Goal: Information Seeking & Learning: Learn about a topic

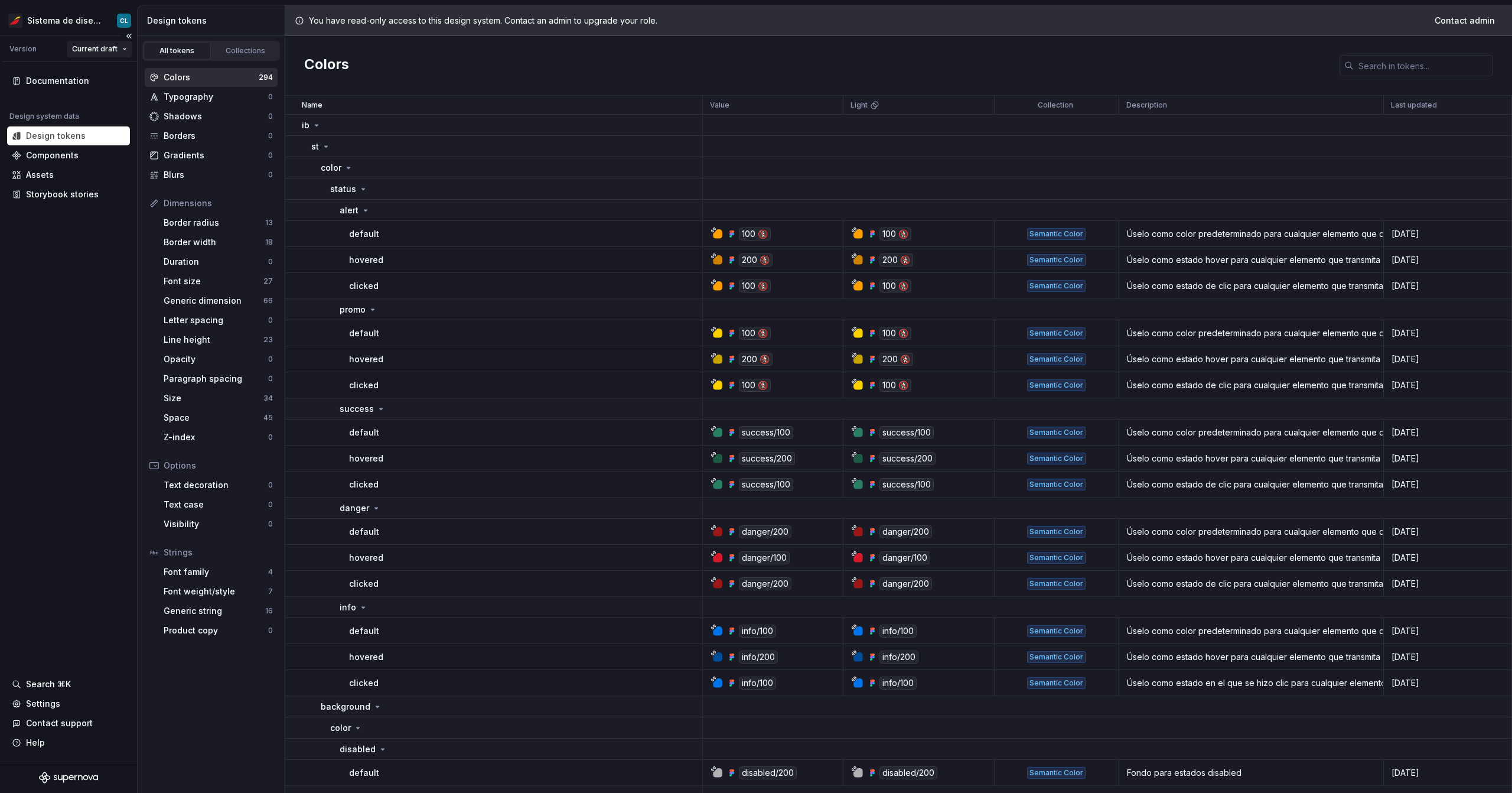
click at [116, 51] on html "Sistema de diseño Iberia CL Version Current draft Documentation Design system d…" at bounding box center [756, 396] width 1512 height 793
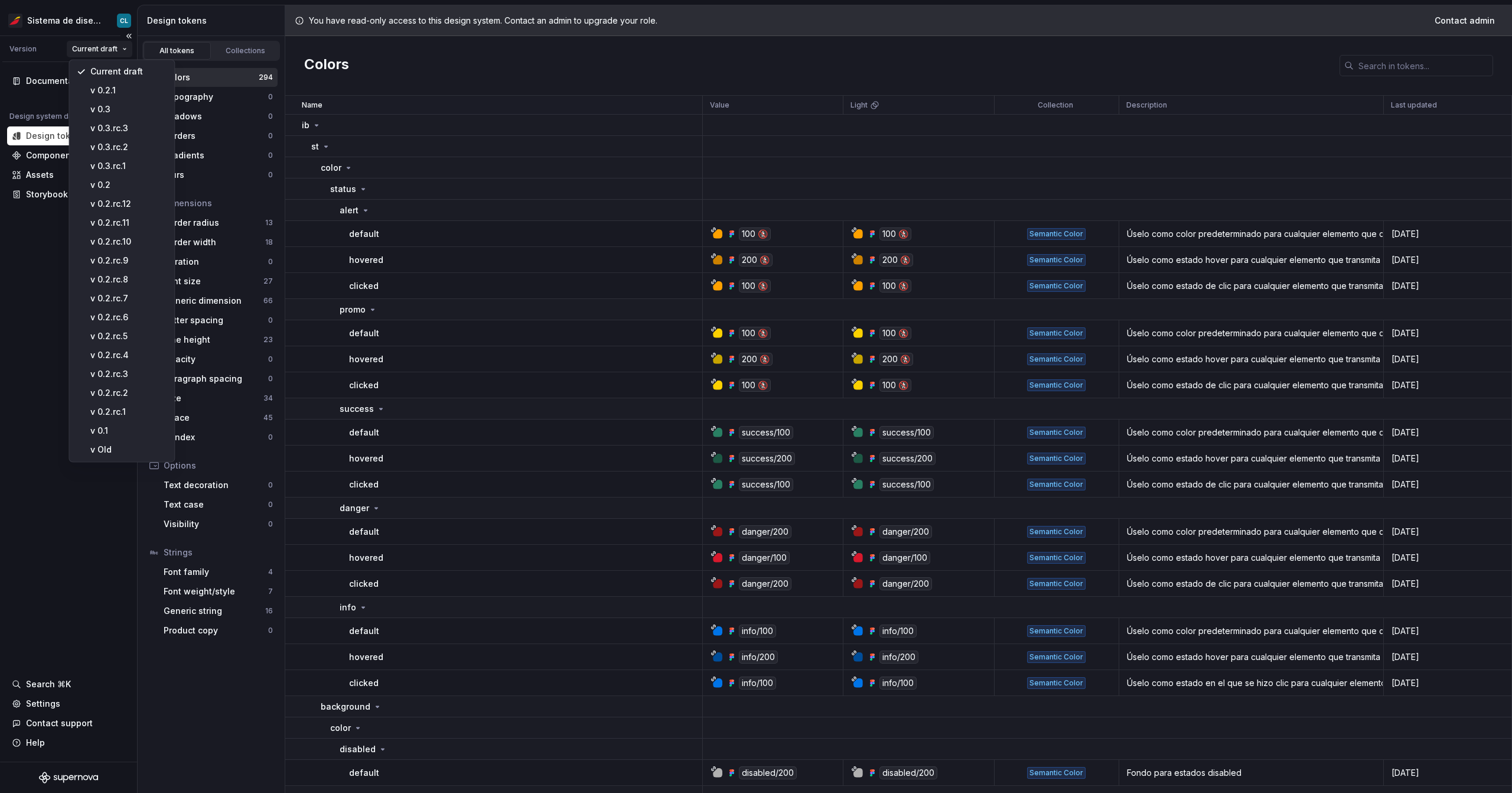
click at [35, 297] on html "Sistema de diseño Iberia CL Version Current draft Documentation Design system d…" at bounding box center [756, 396] width 1512 height 793
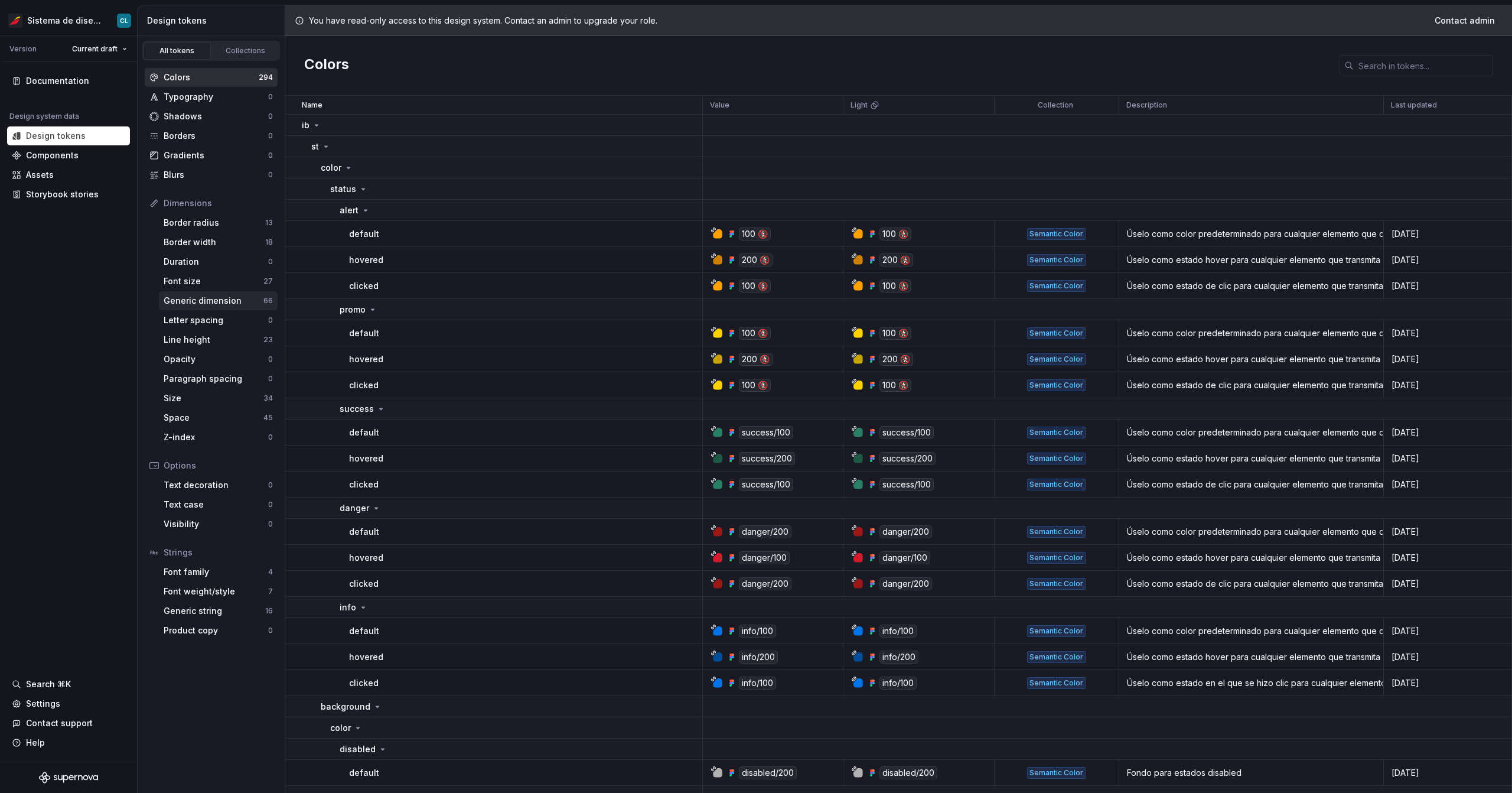
click at [200, 304] on div "Generic dimension" at bounding box center [213, 300] width 100 height 12
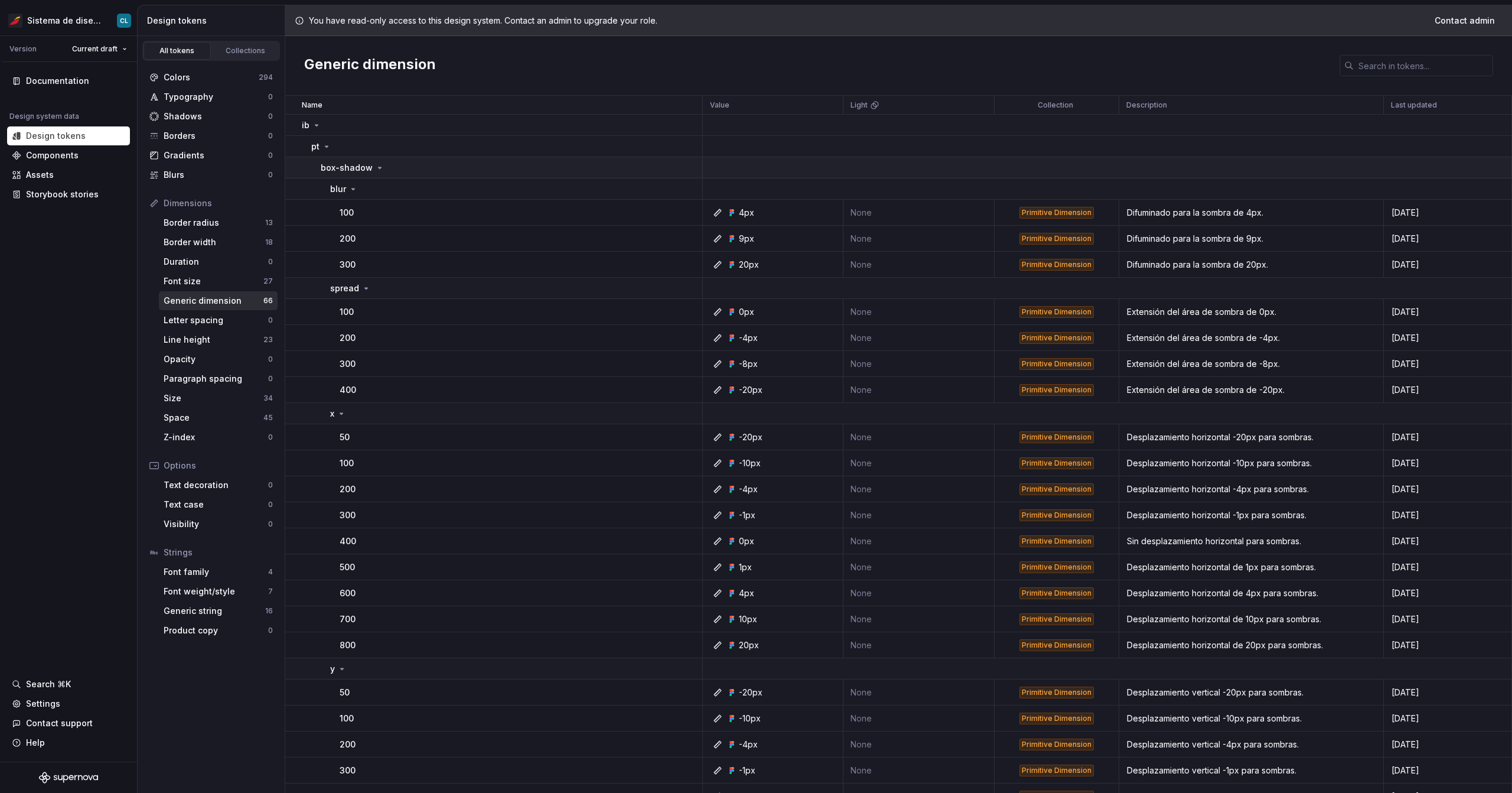
click at [354, 169] on p "box-shadow" at bounding box center [347, 168] width 52 height 12
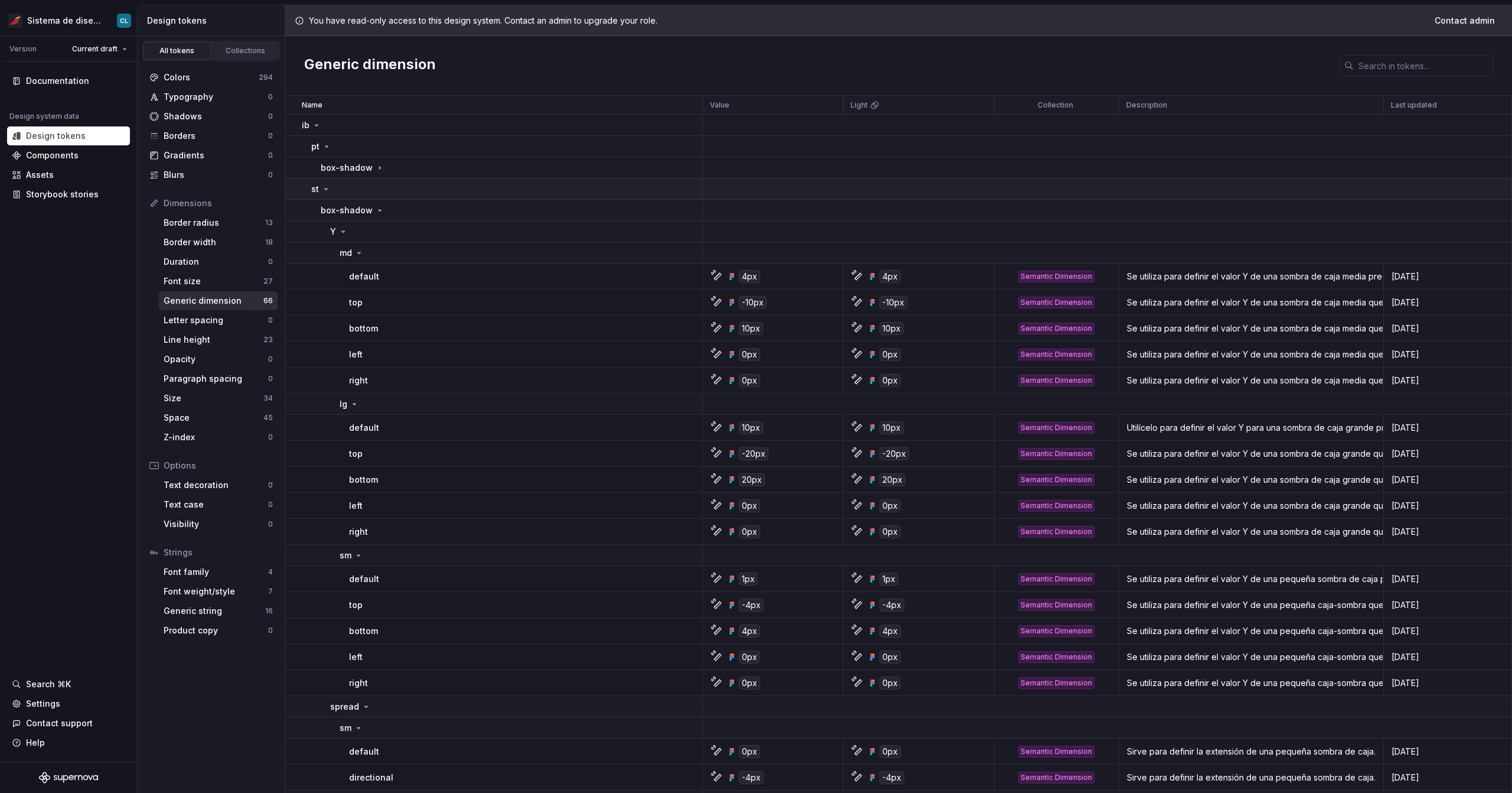
click at [326, 191] on icon at bounding box center [326, 189] width 9 height 9
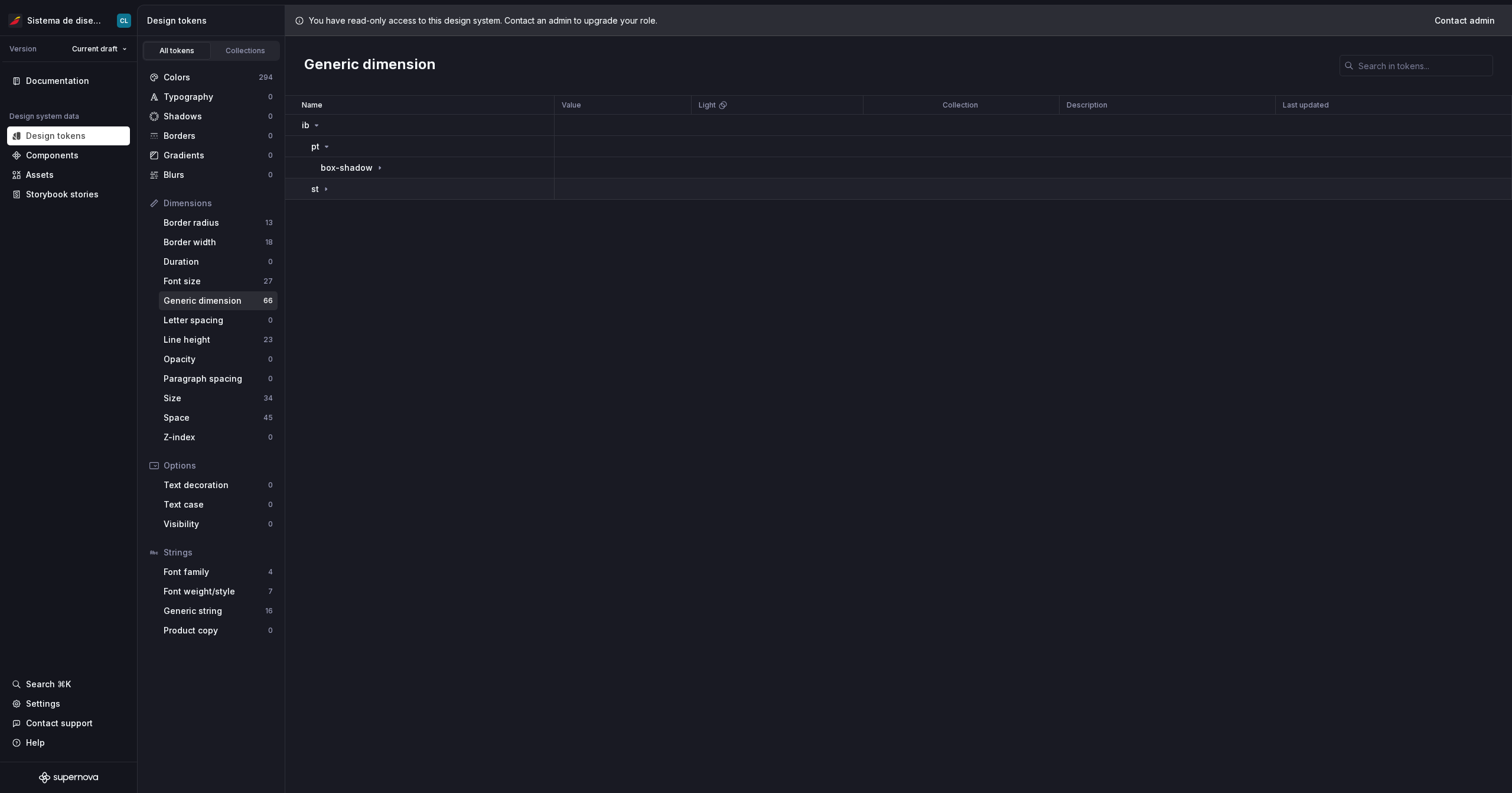
click at [326, 191] on icon at bounding box center [326, 189] width 9 height 9
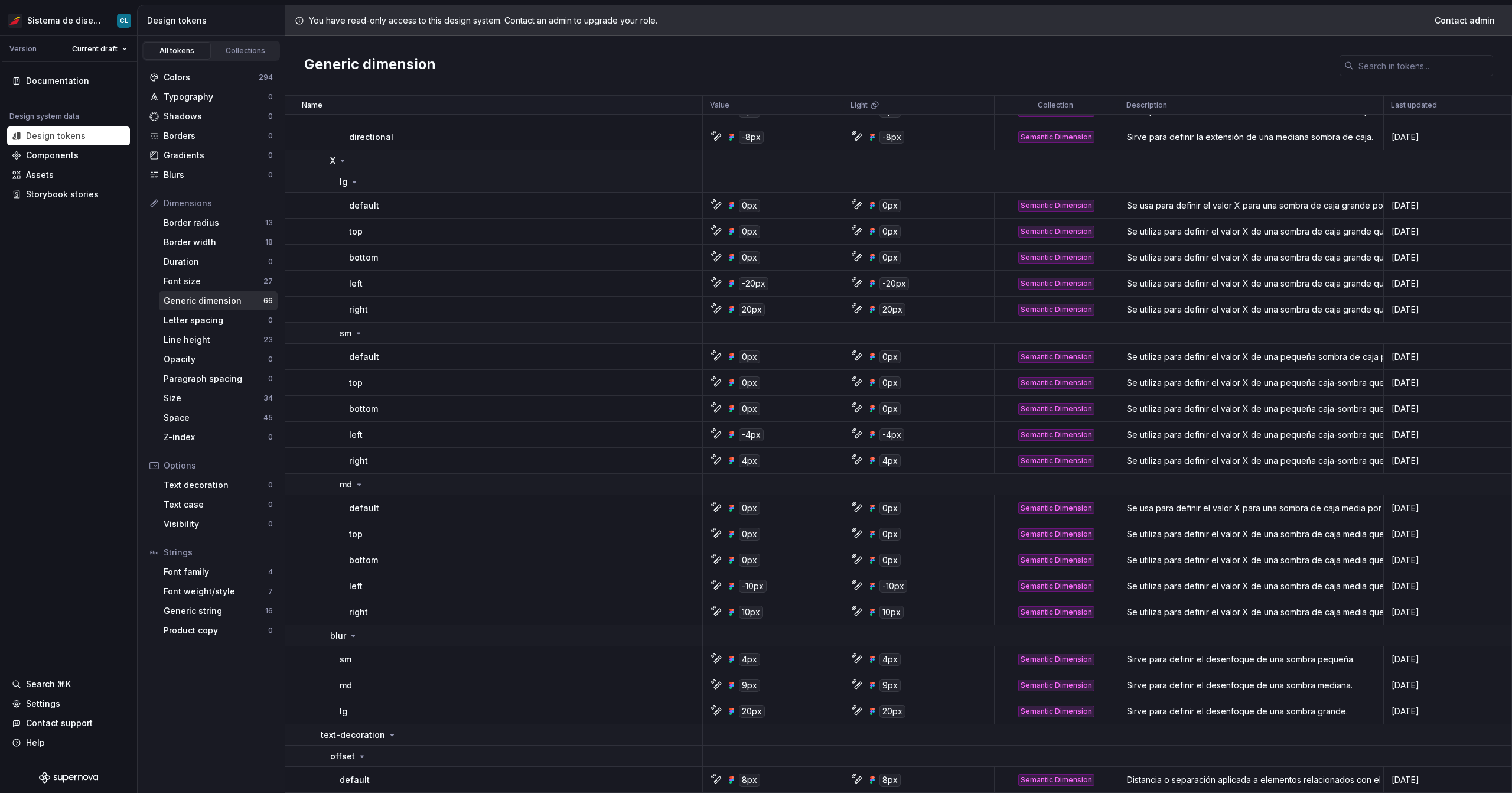
scroll to position [834, 0]
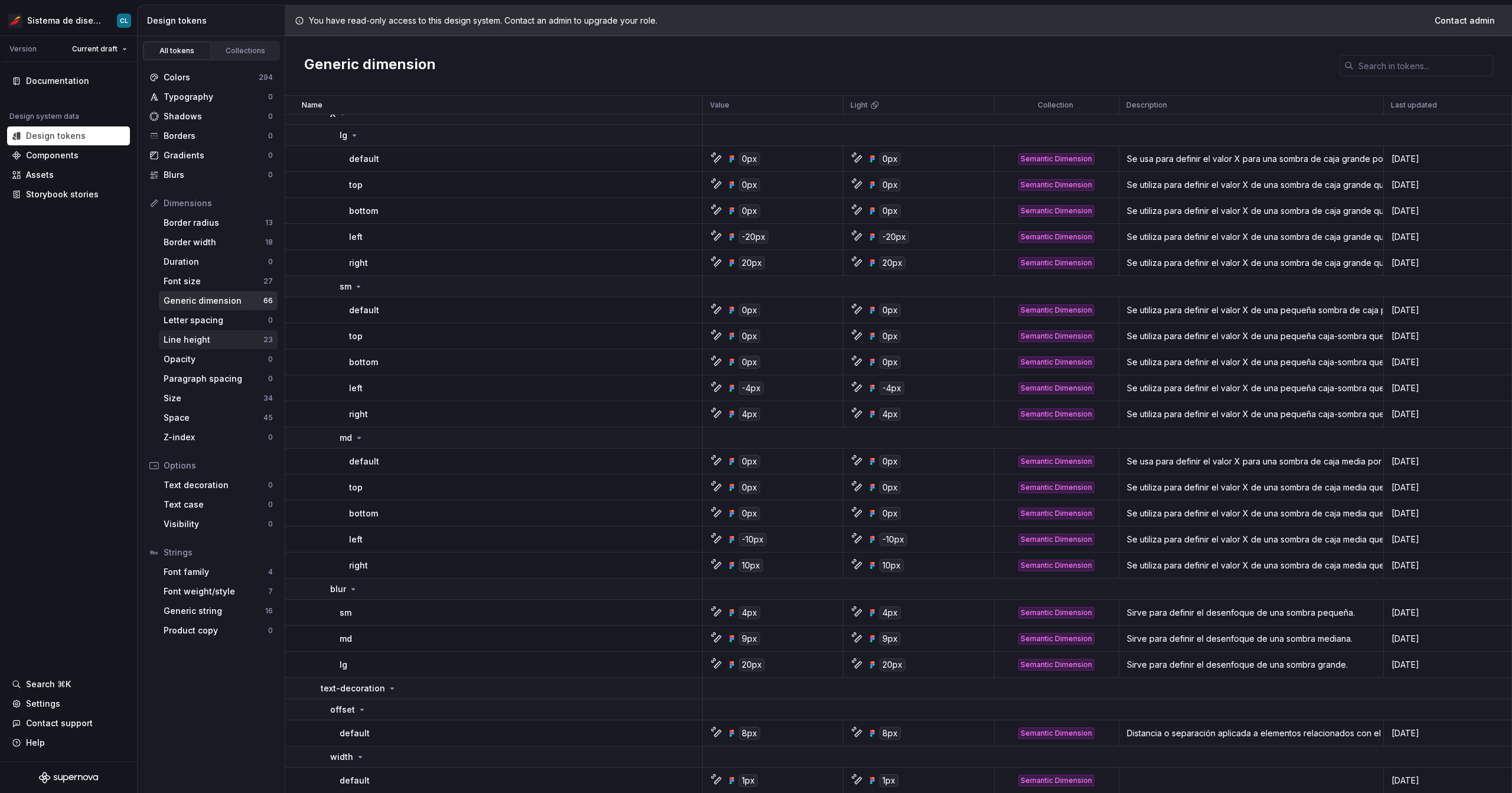
click at [213, 345] on div "Line height 23" at bounding box center [218, 339] width 119 height 19
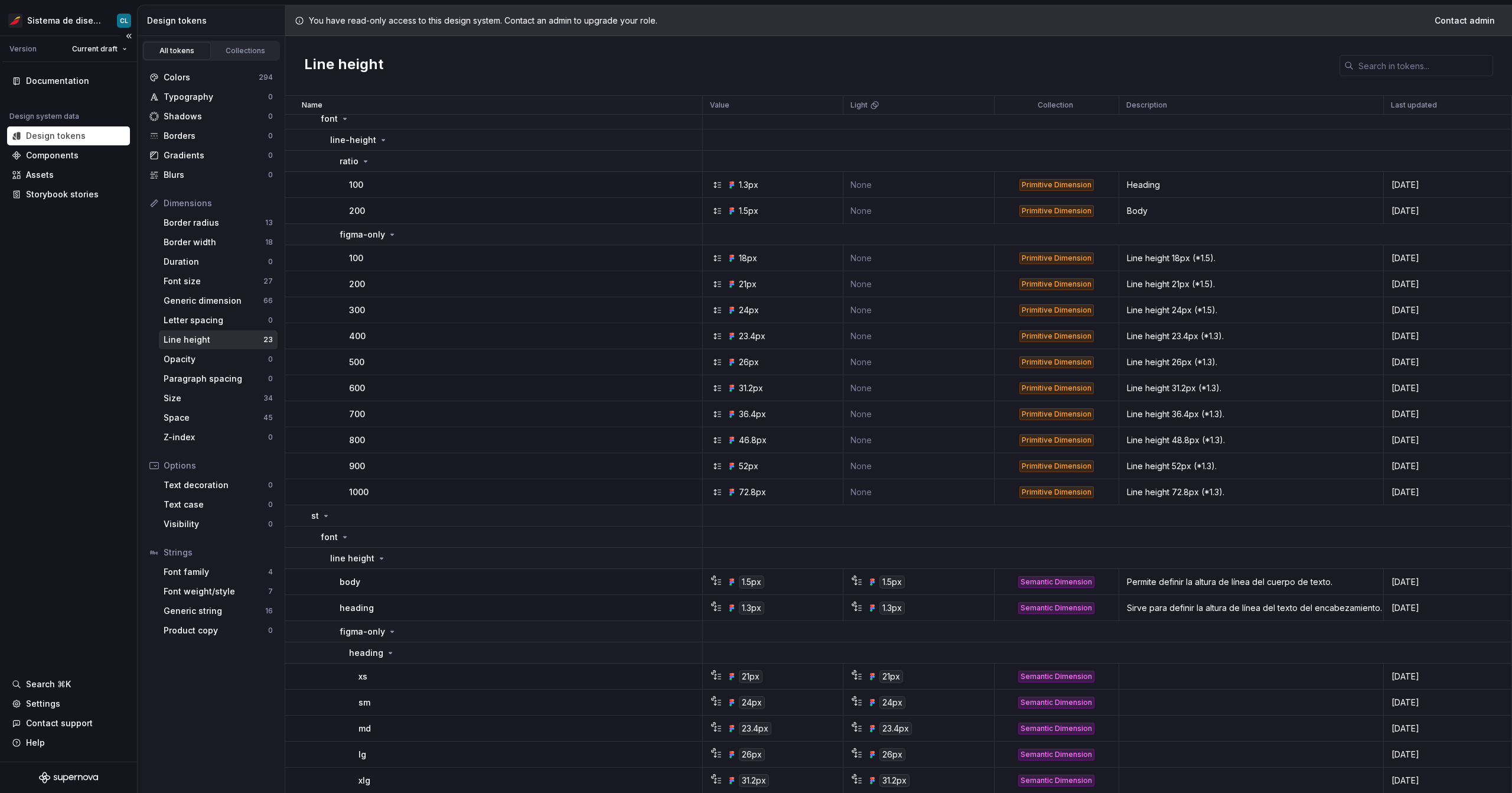
scroll to position [116, 0]
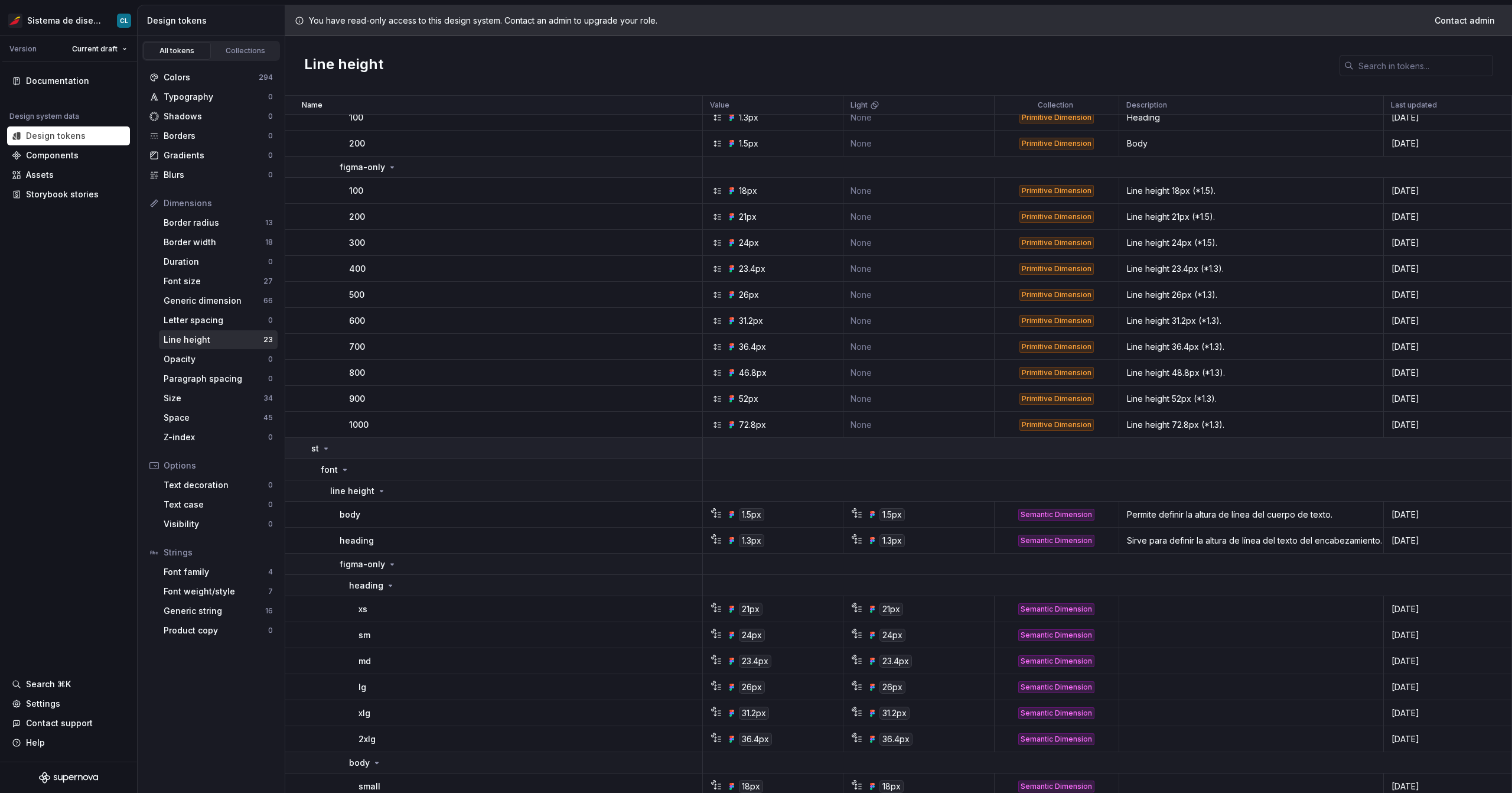
click at [325, 448] on icon at bounding box center [326, 448] width 3 height 1
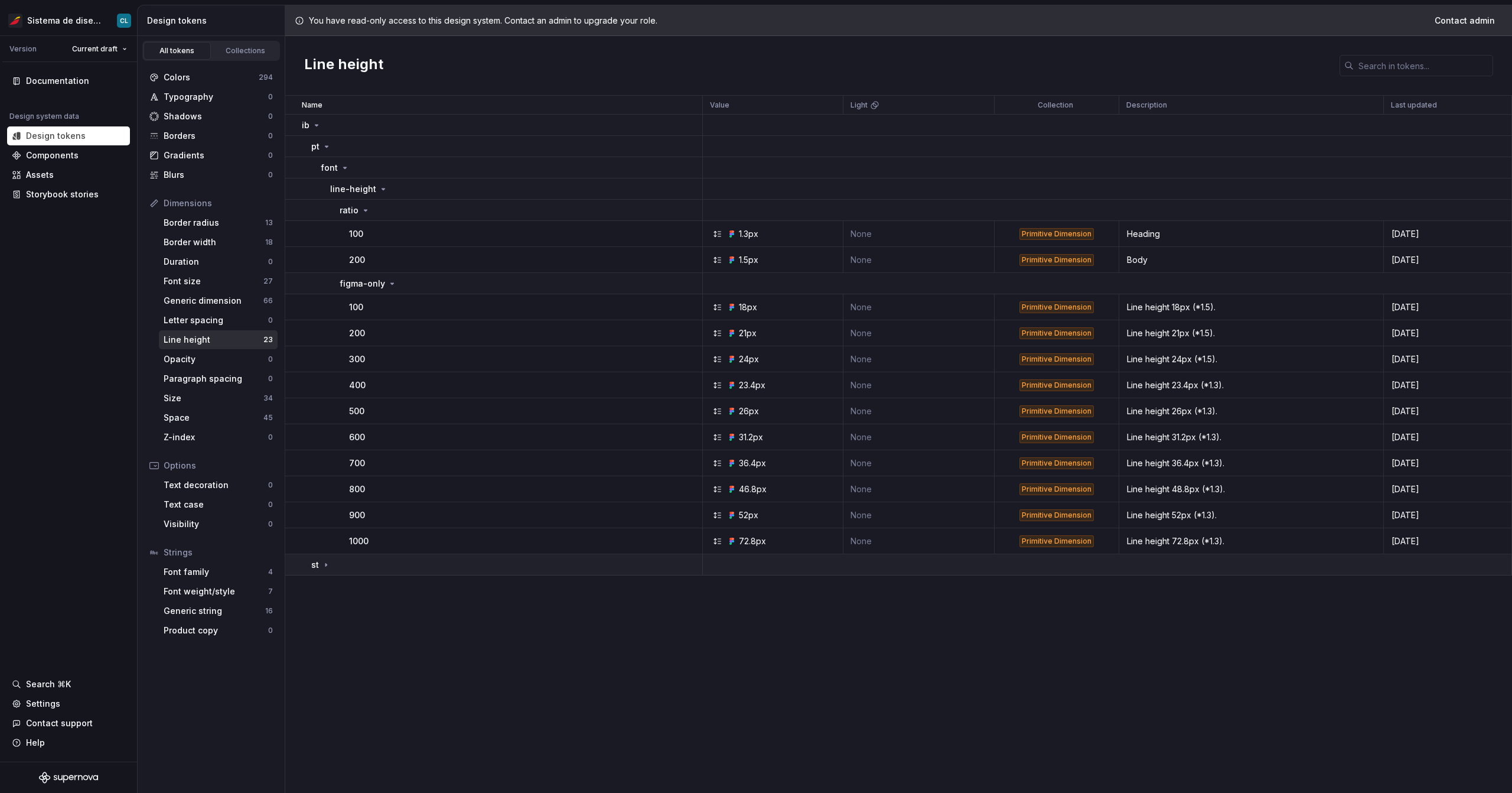
scroll to position [0, 0]
click at [218, 397] on div "Size" at bounding box center [213, 398] width 100 height 12
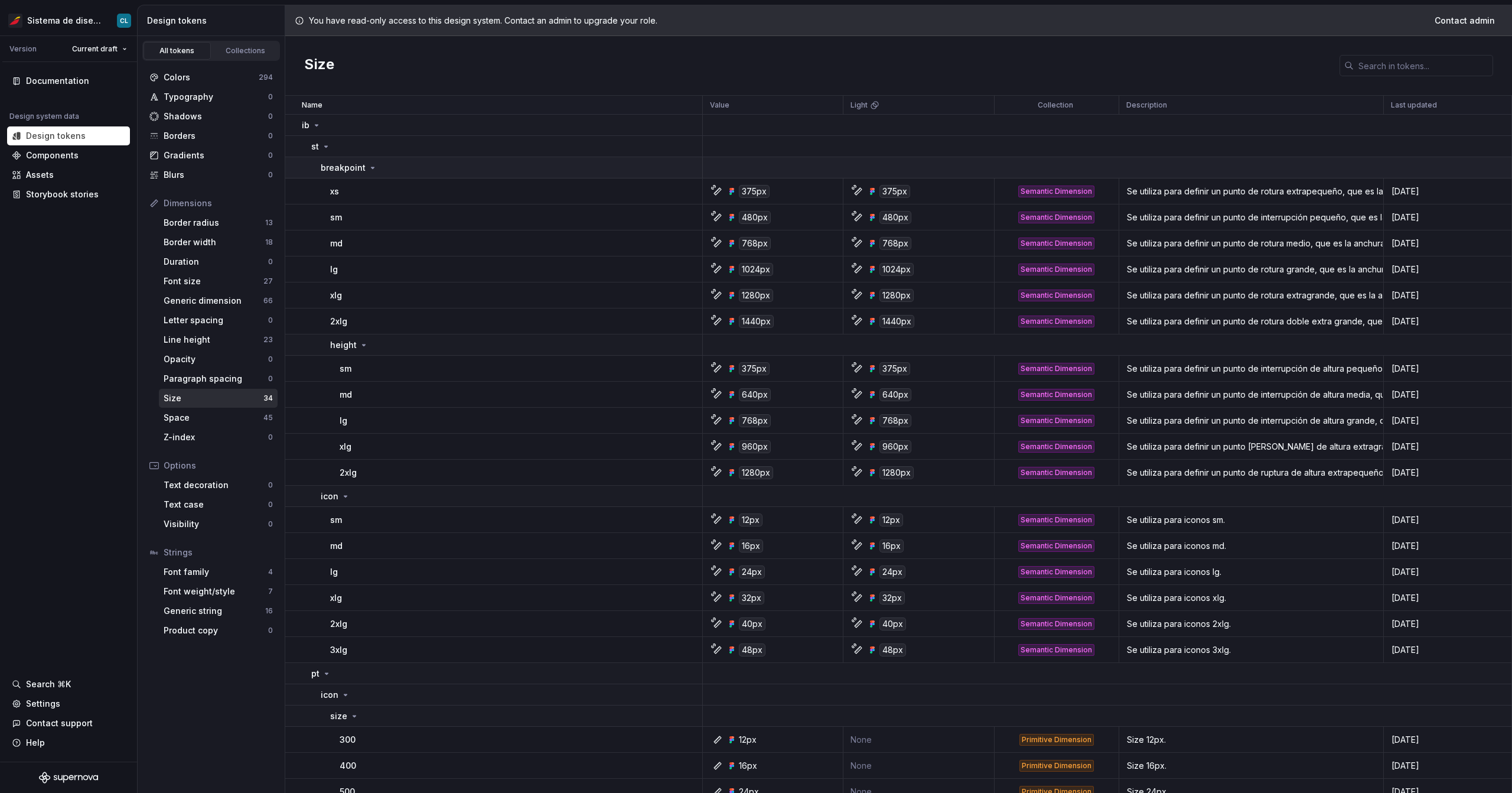
click at [364, 169] on div "breakpoint" at bounding box center [349, 168] width 57 height 12
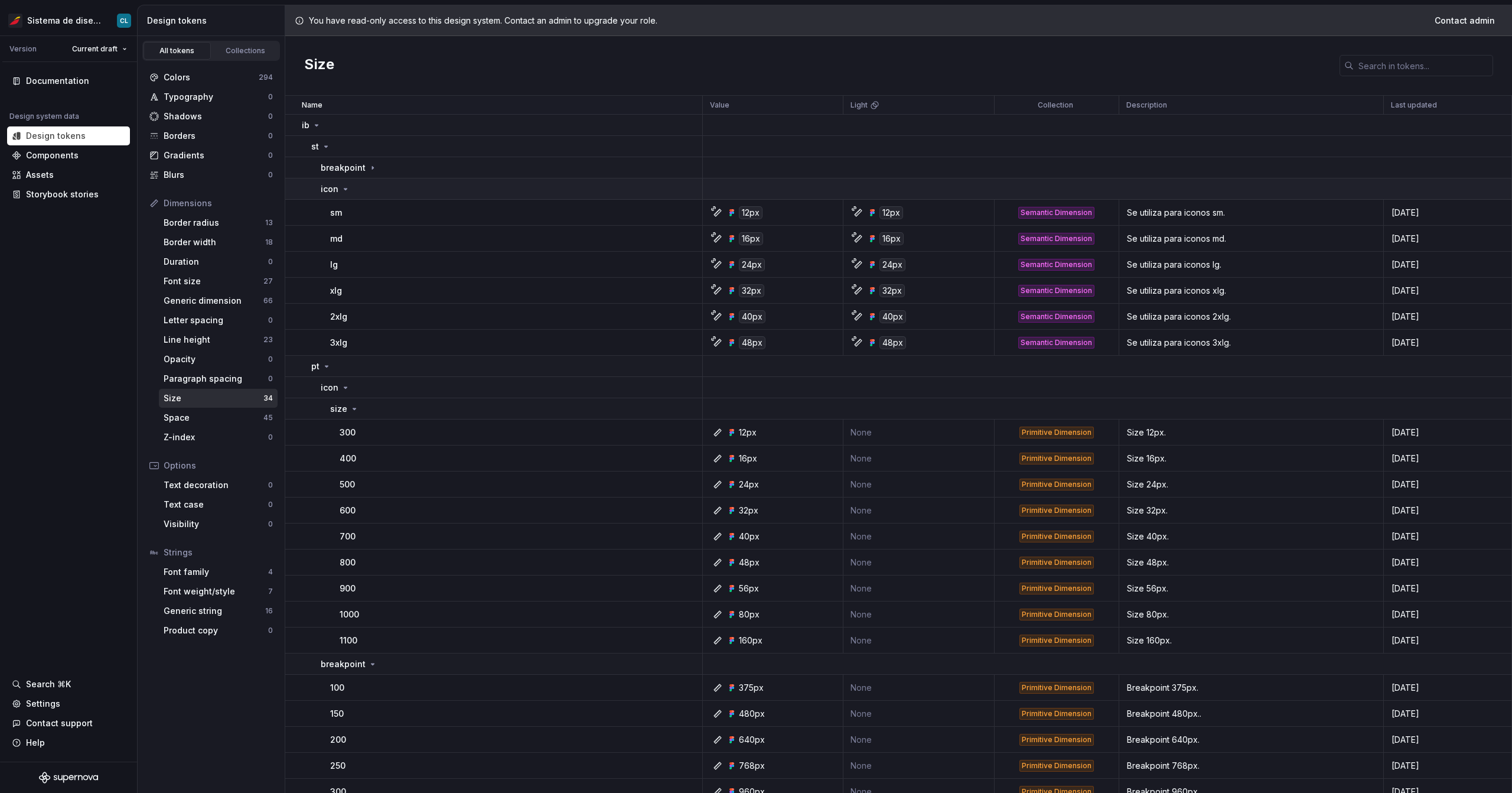
click at [345, 189] on icon at bounding box center [345, 189] width 9 height 9
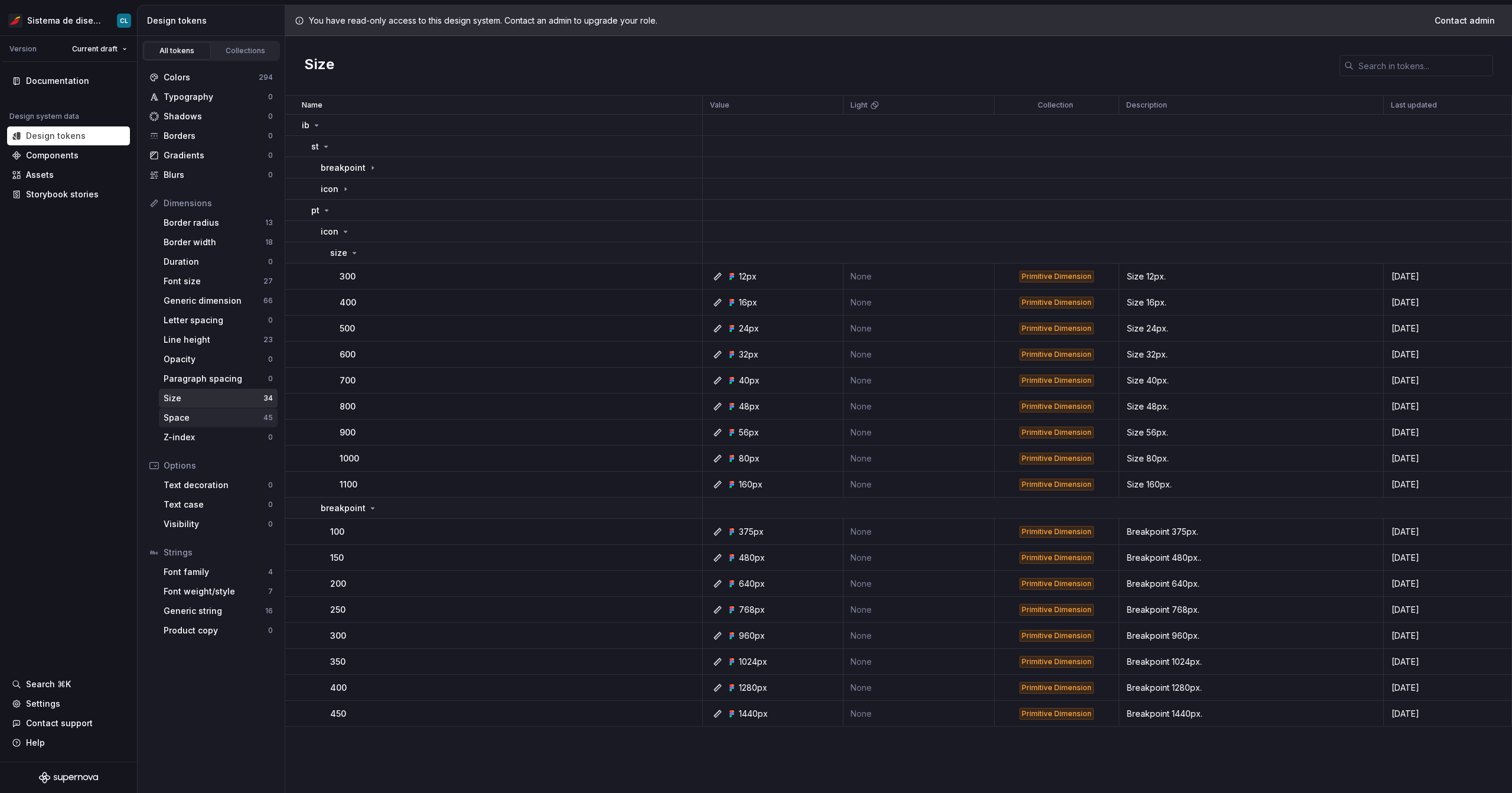
click at [185, 422] on div "Space" at bounding box center [213, 417] width 100 height 12
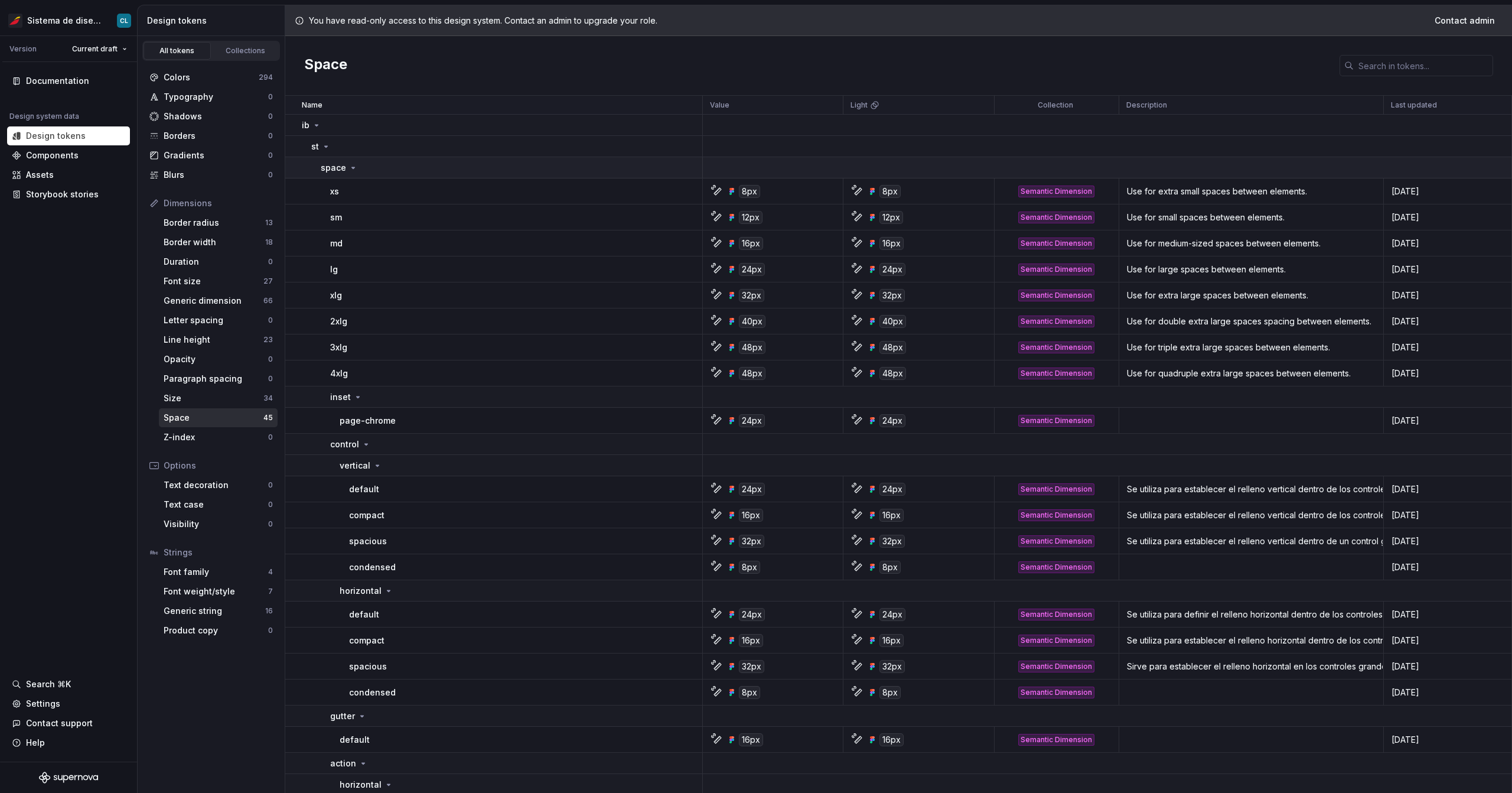
click at [340, 174] on td "space" at bounding box center [494, 168] width 417 height 21
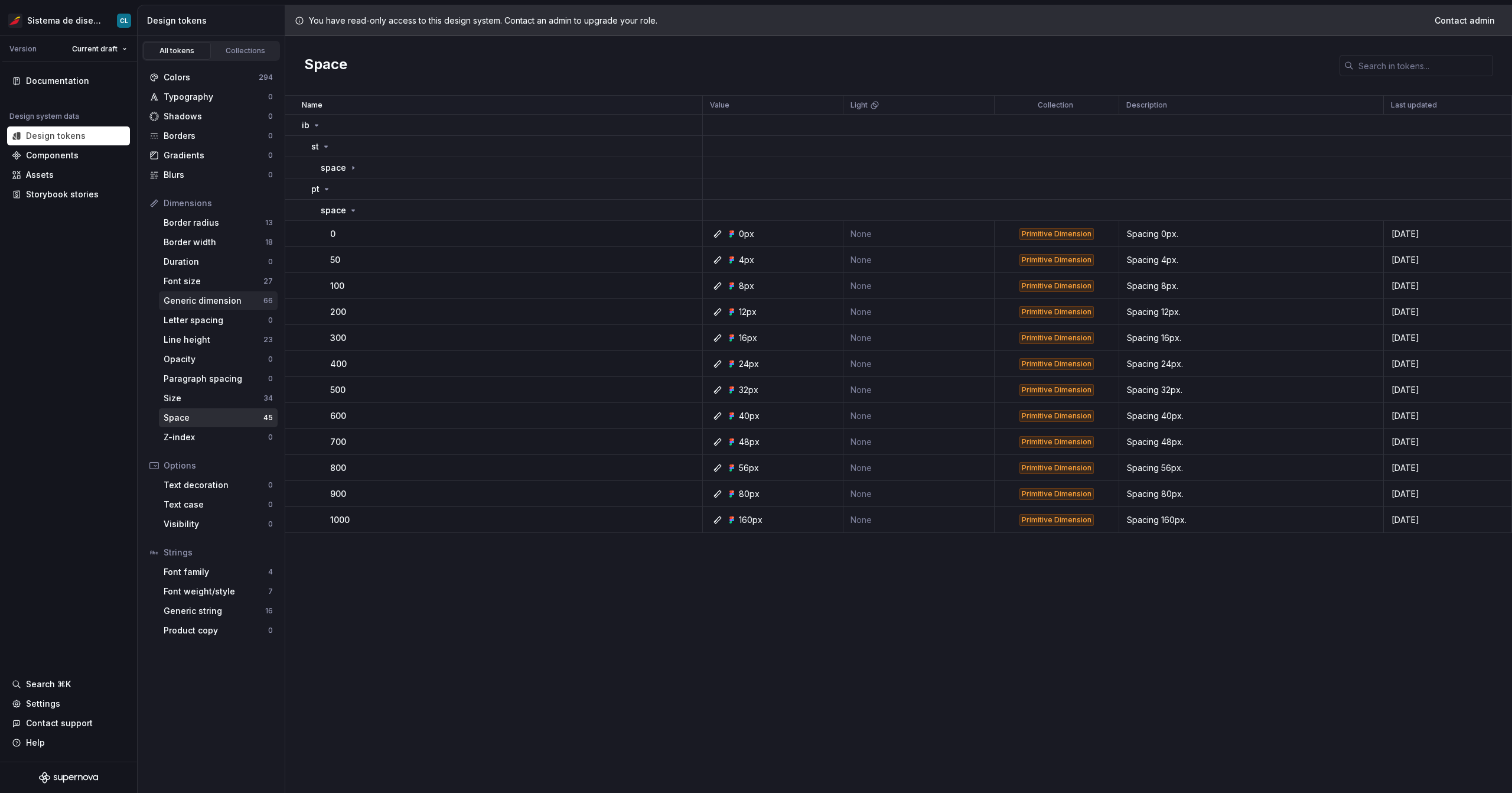
click at [221, 305] on div "Generic dimension" at bounding box center [213, 300] width 100 height 12
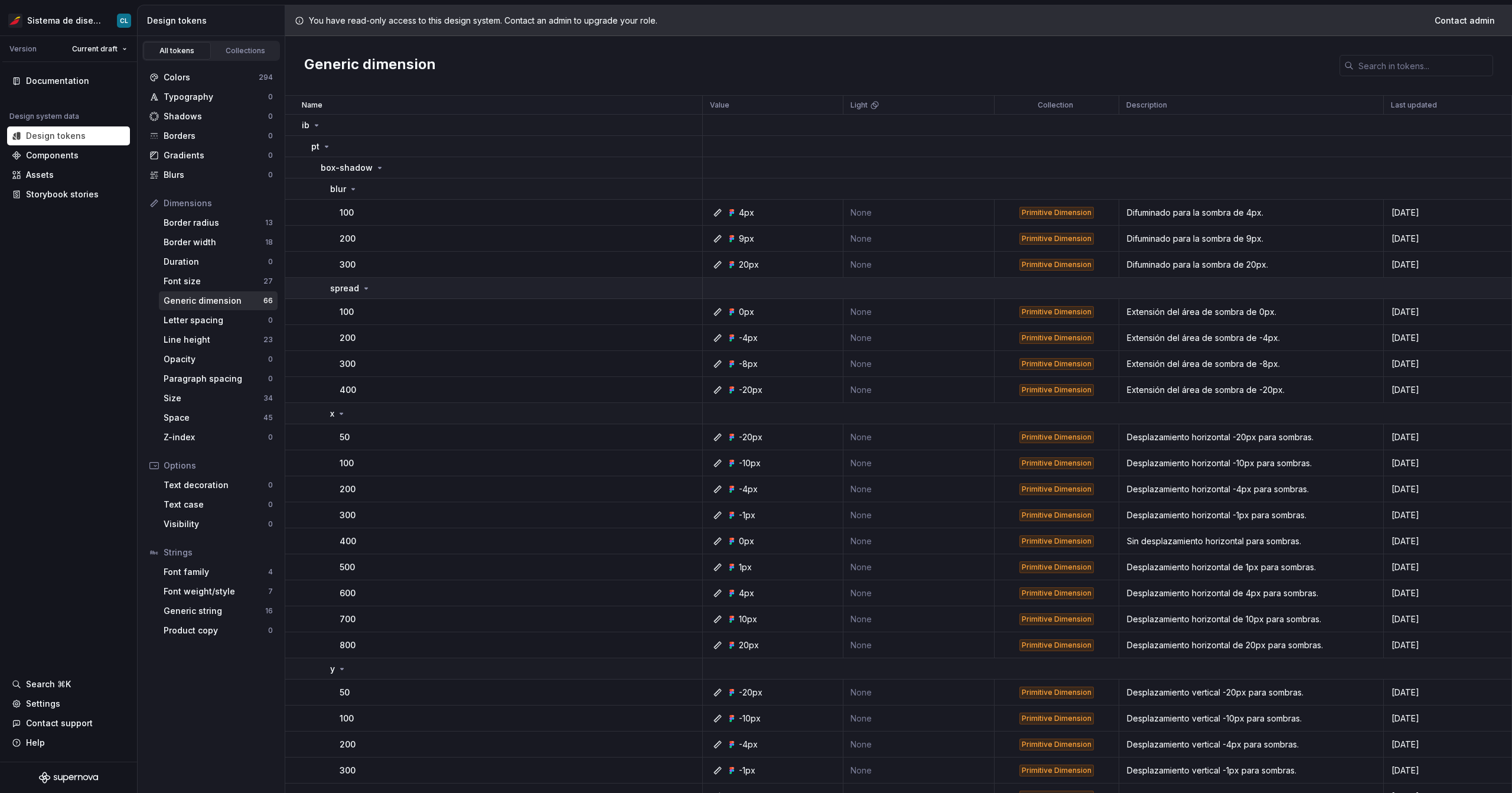
click at [354, 285] on p "spread" at bounding box center [344, 289] width 29 height 12
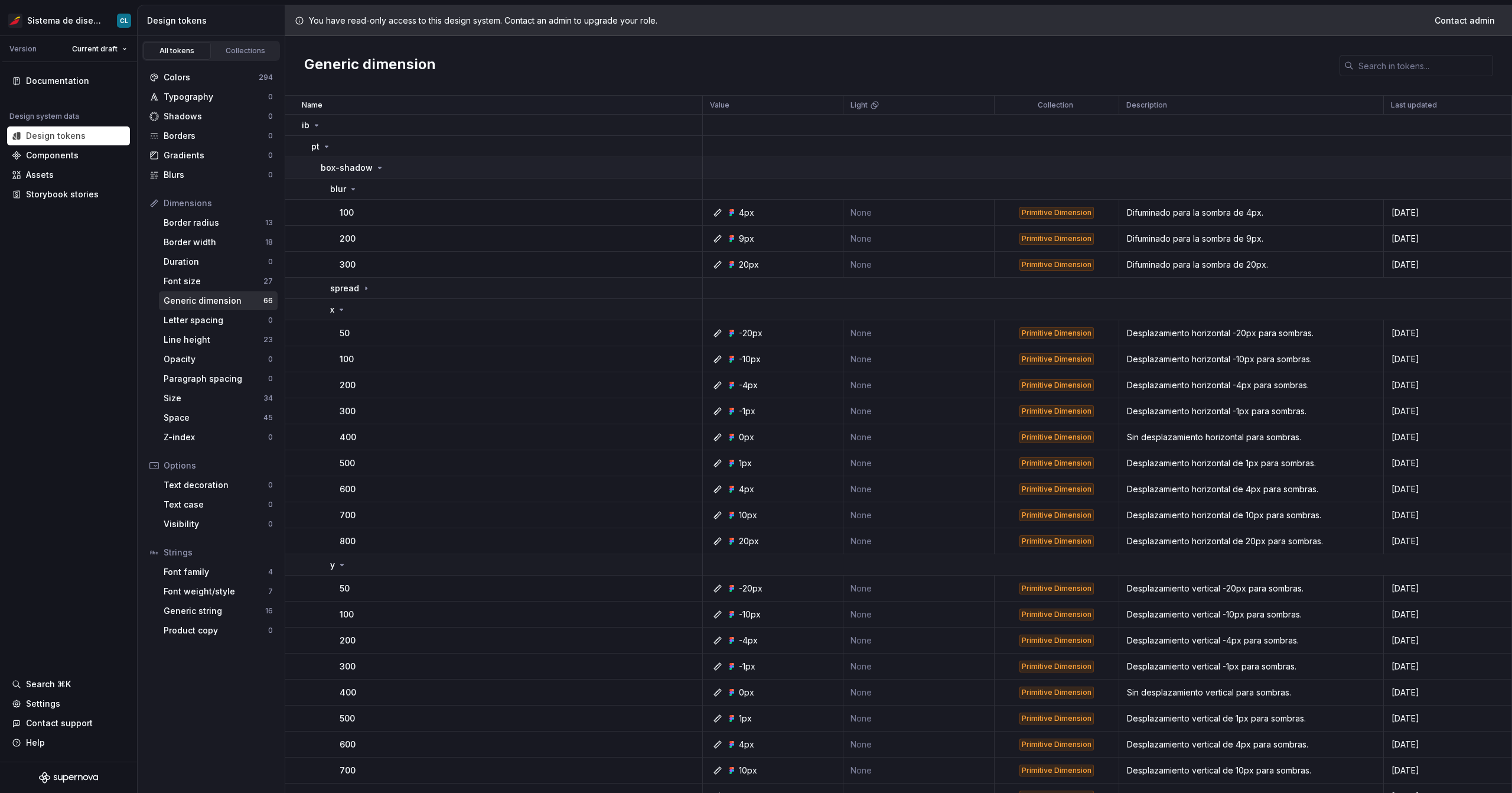
click at [368, 169] on p "box-shadow" at bounding box center [347, 168] width 52 height 12
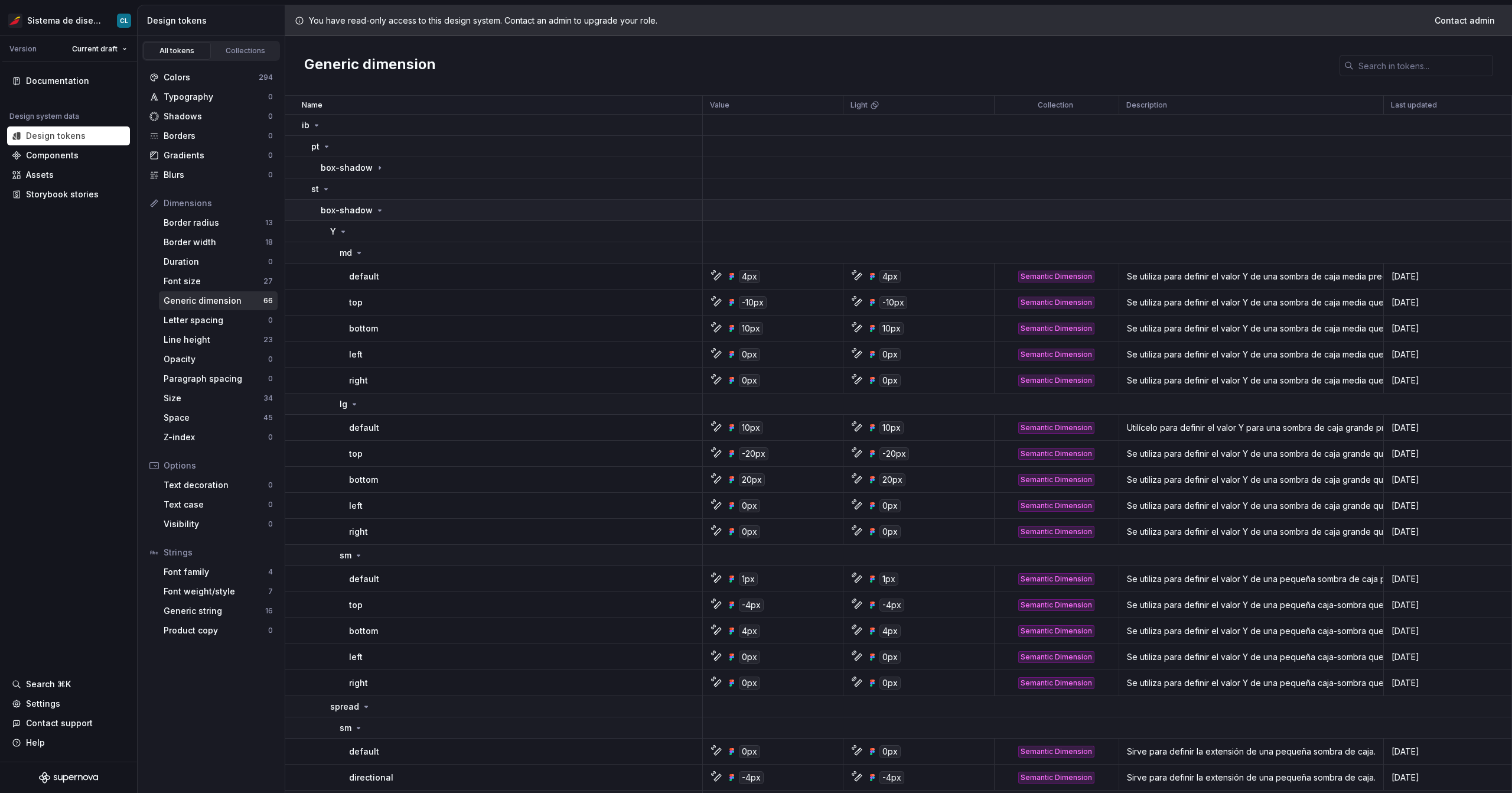
click at [370, 209] on div "box-shadow" at bounding box center [352, 211] width 64 height 12
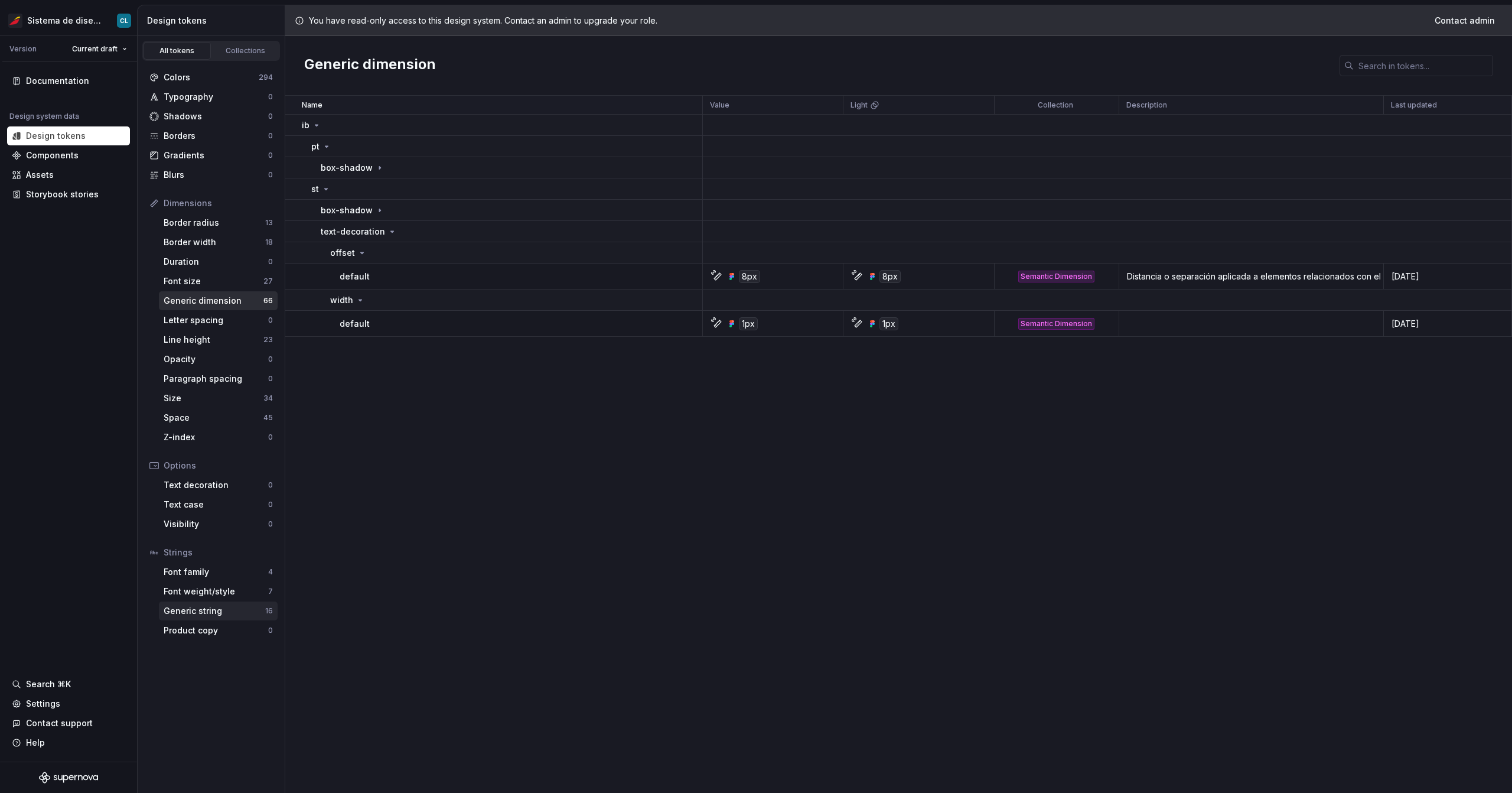
click at [194, 606] on div "Generic string" at bounding box center [215, 611] width 102 height 12
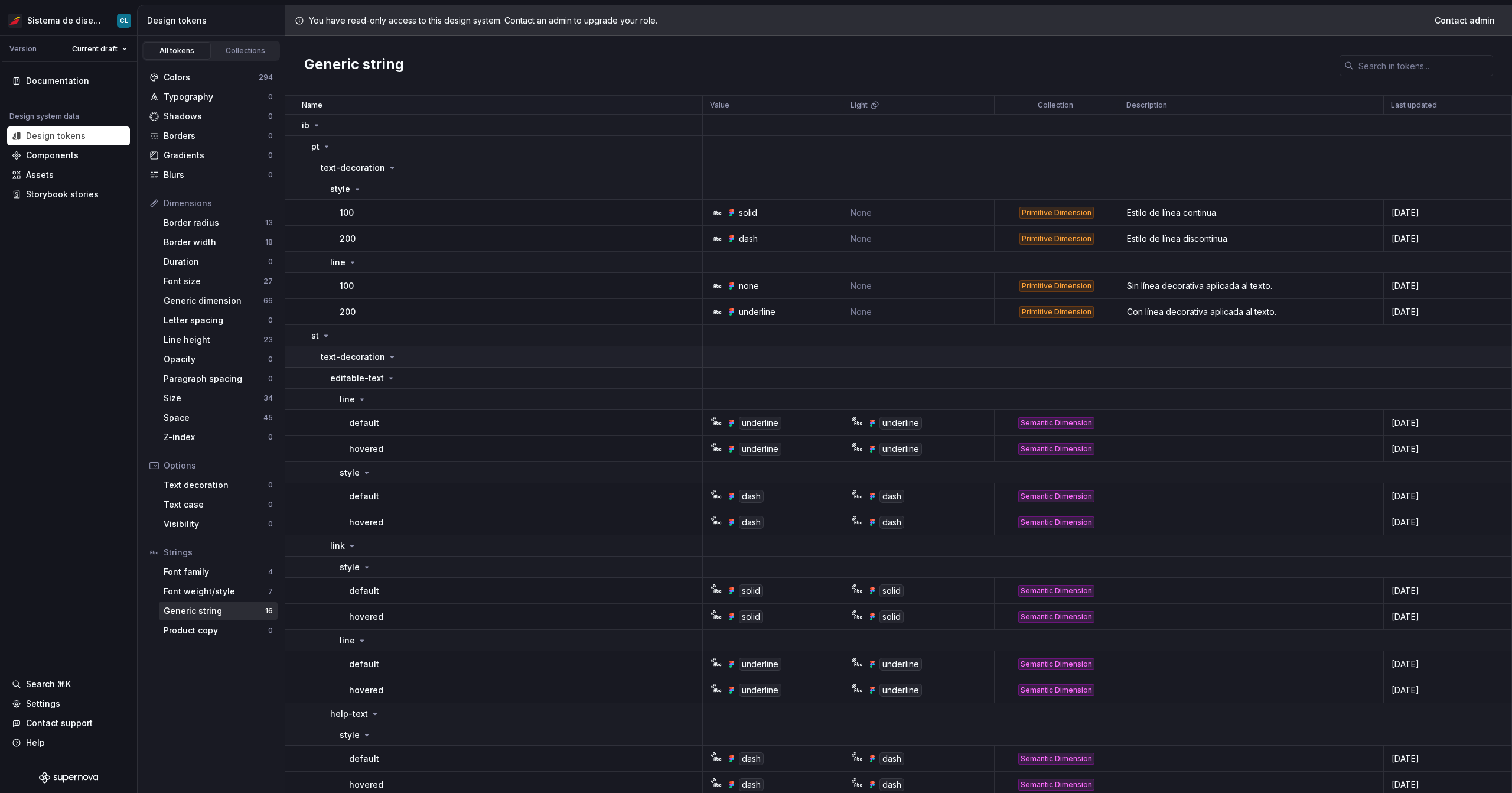
click at [375, 360] on p "text-decoration" at bounding box center [352, 357] width 64 height 12
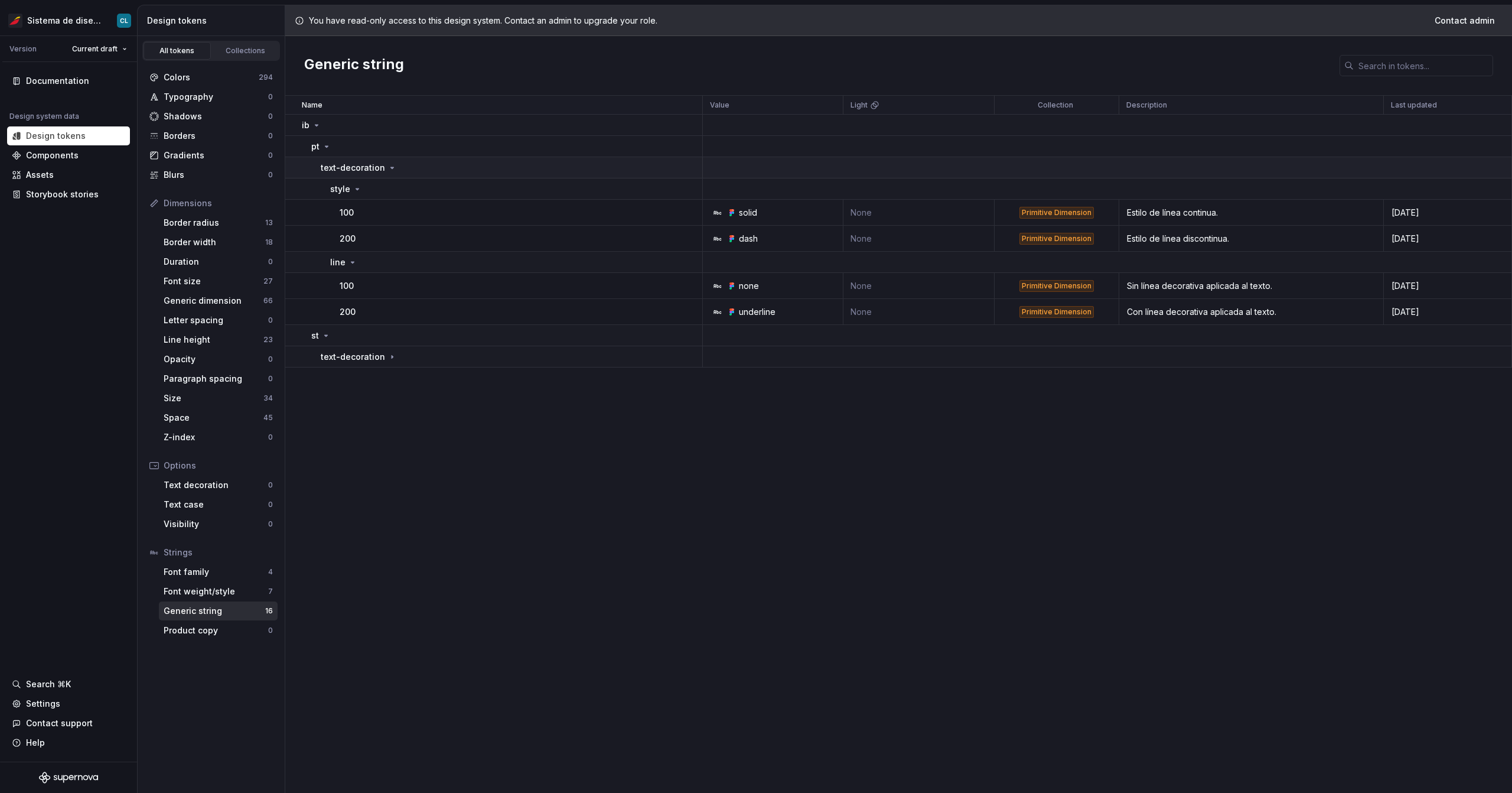
click at [352, 166] on p "text-decoration" at bounding box center [352, 168] width 64 height 12
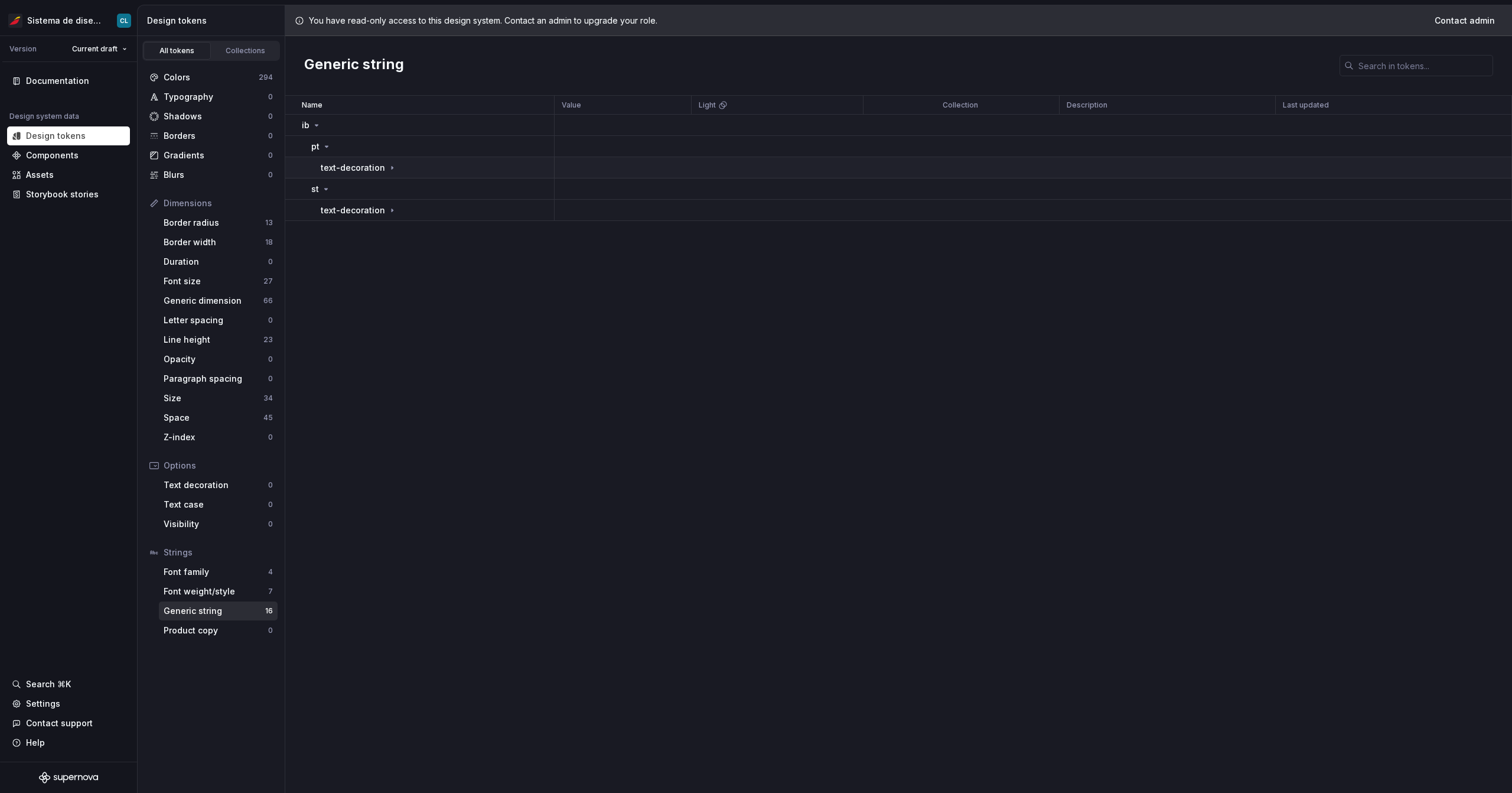
click at [352, 166] on p "text-decoration" at bounding box center [352, 168] width 64 height 12
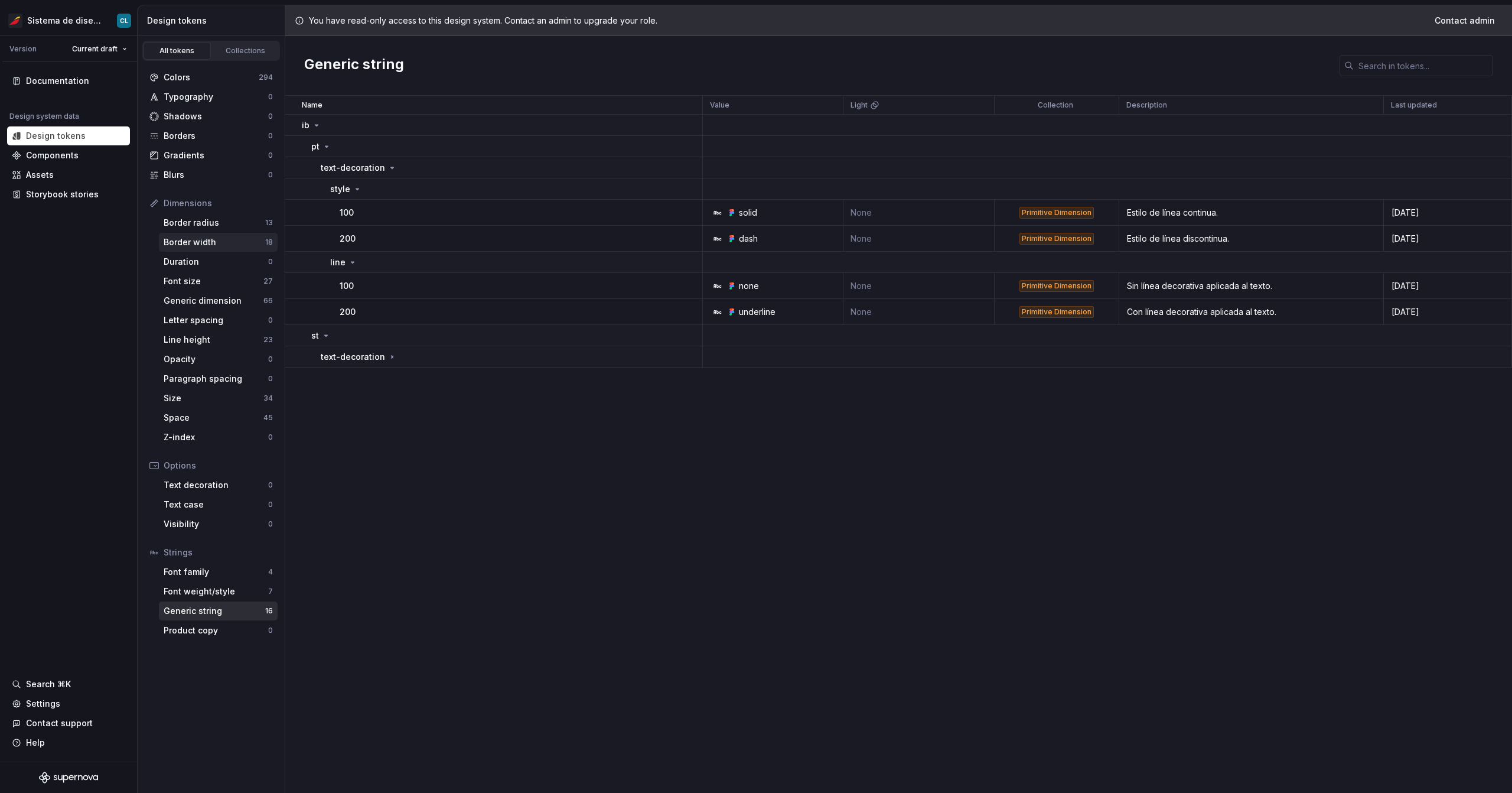
click at [208, 239] on div "Border width" at bounding box center [215, 242] width 102 height 12
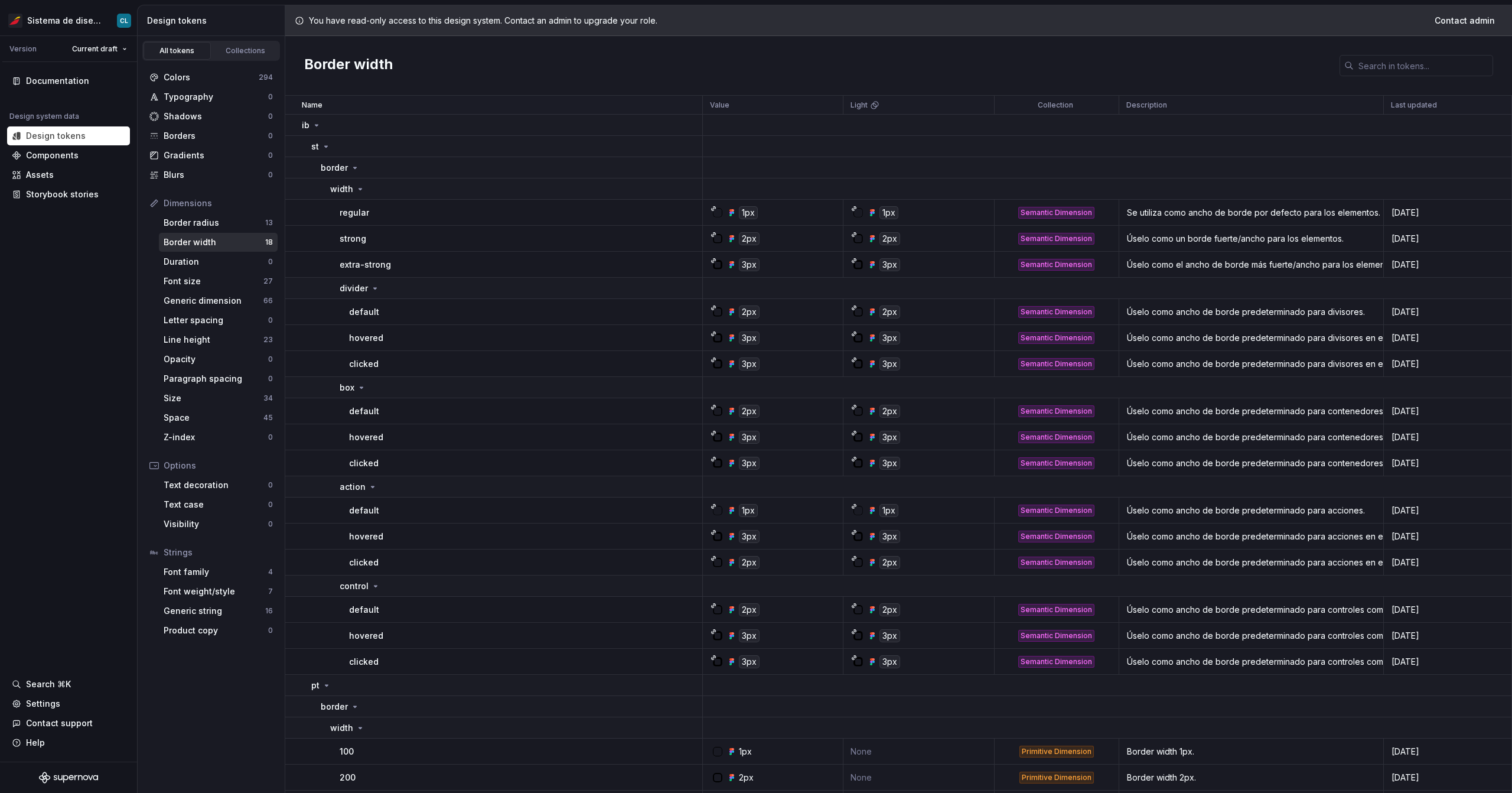
scroll to position [23, 0]
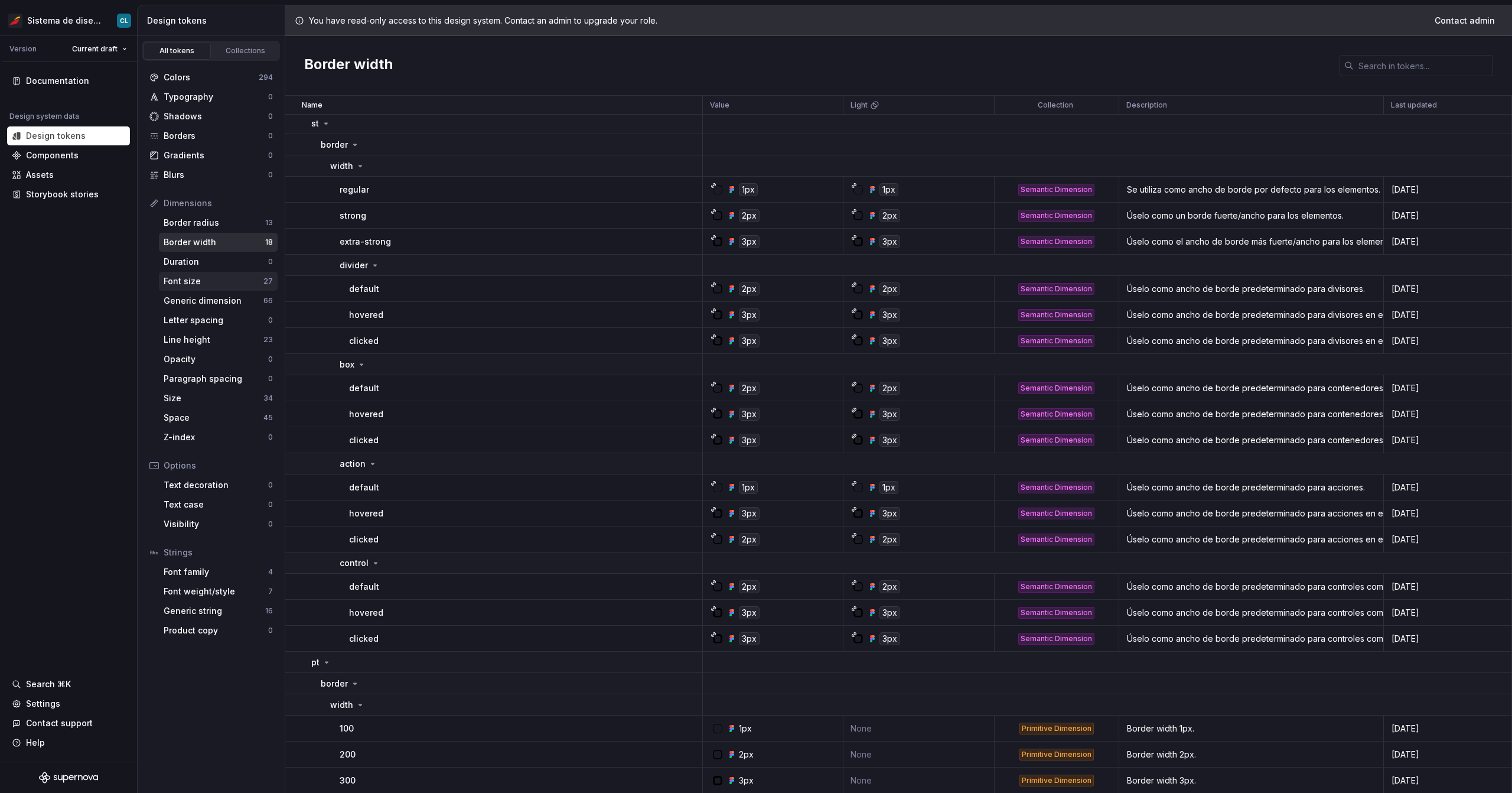
click at [203, 279] on div "Font size" at bounding box center [213, 281] width 100 height 12
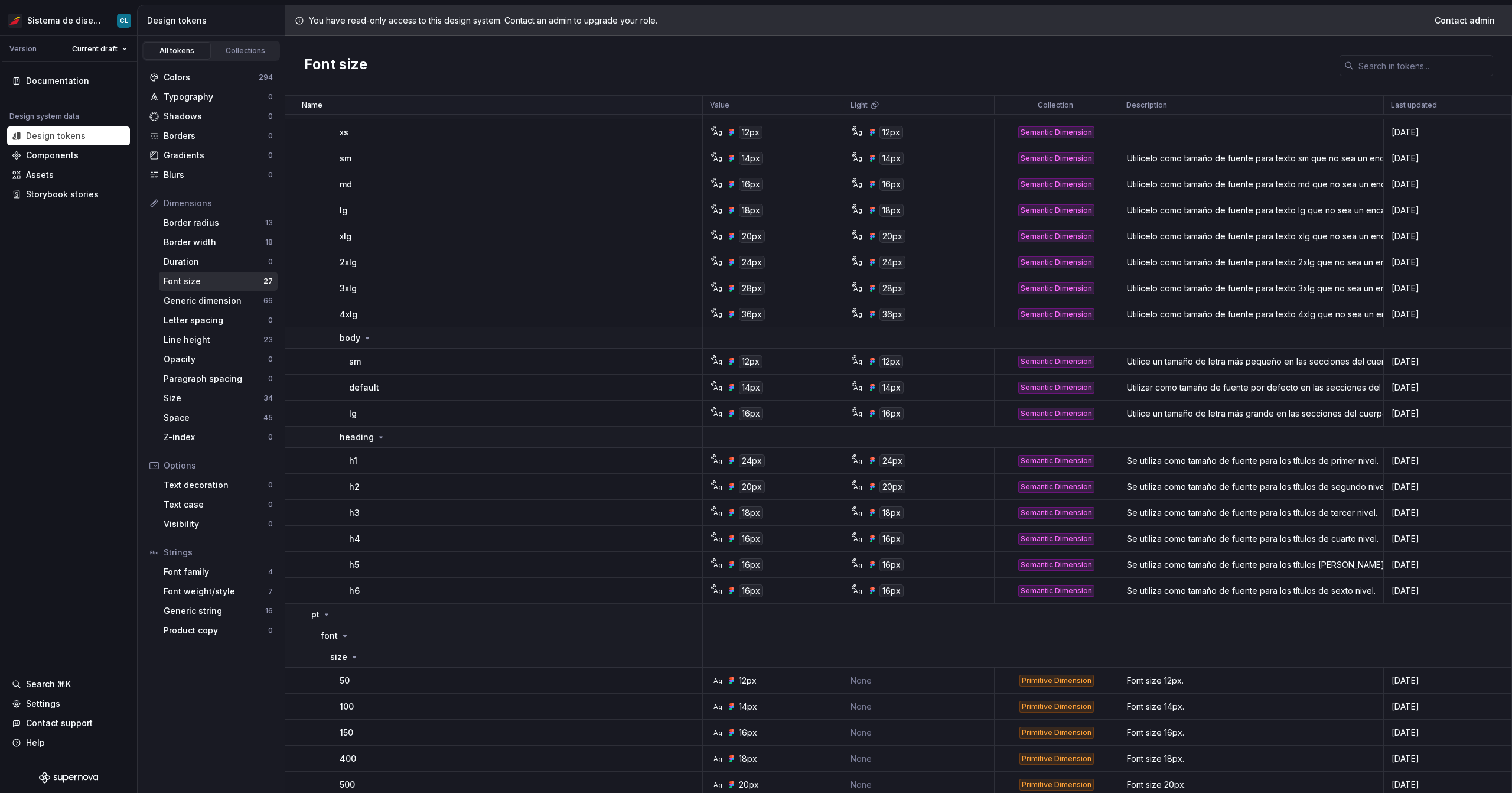
scroll to position [215, 0]
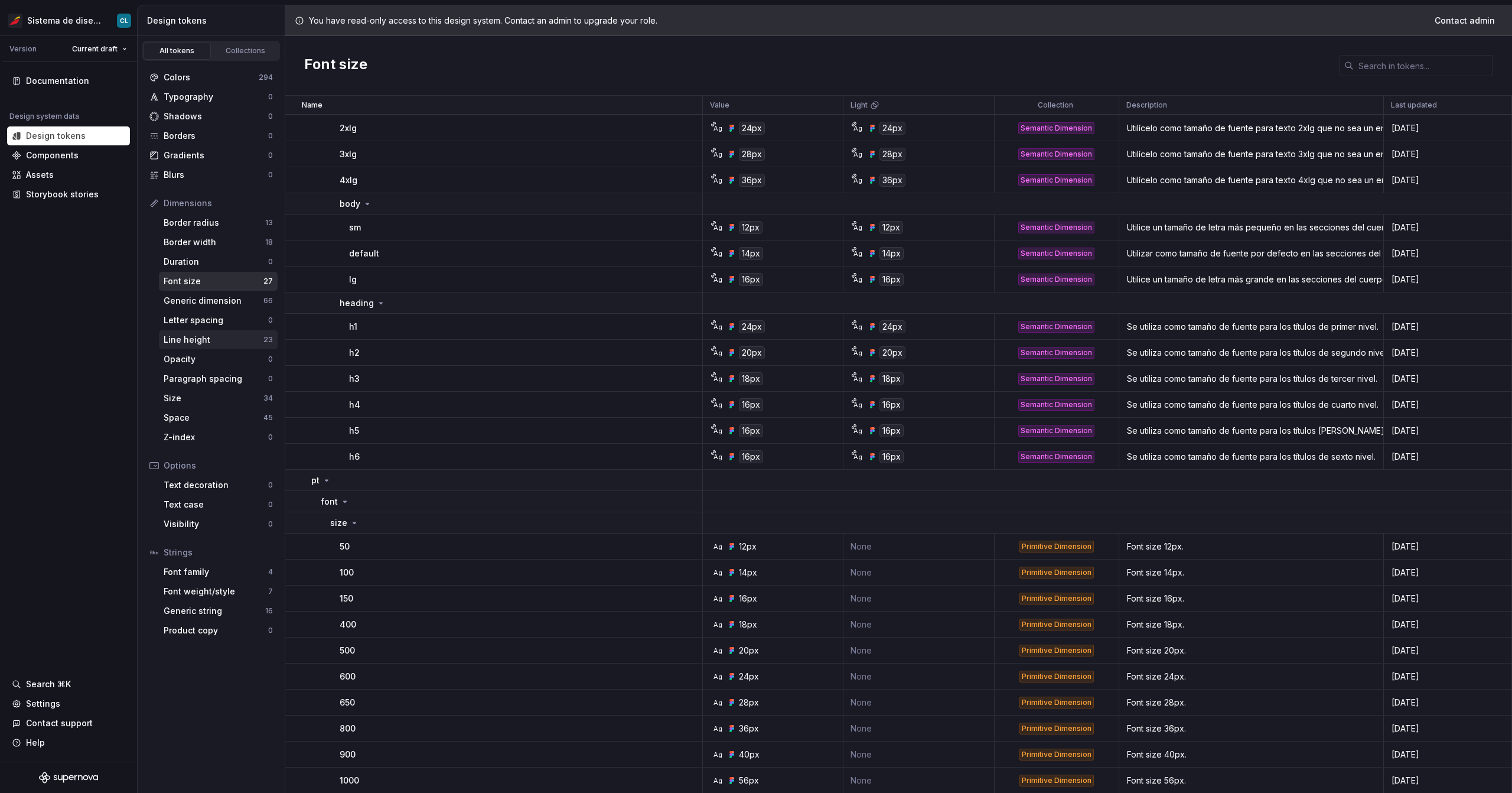
click at [228, 336] on div "Line height" at bounding box center [213, 339] width 100 height 12
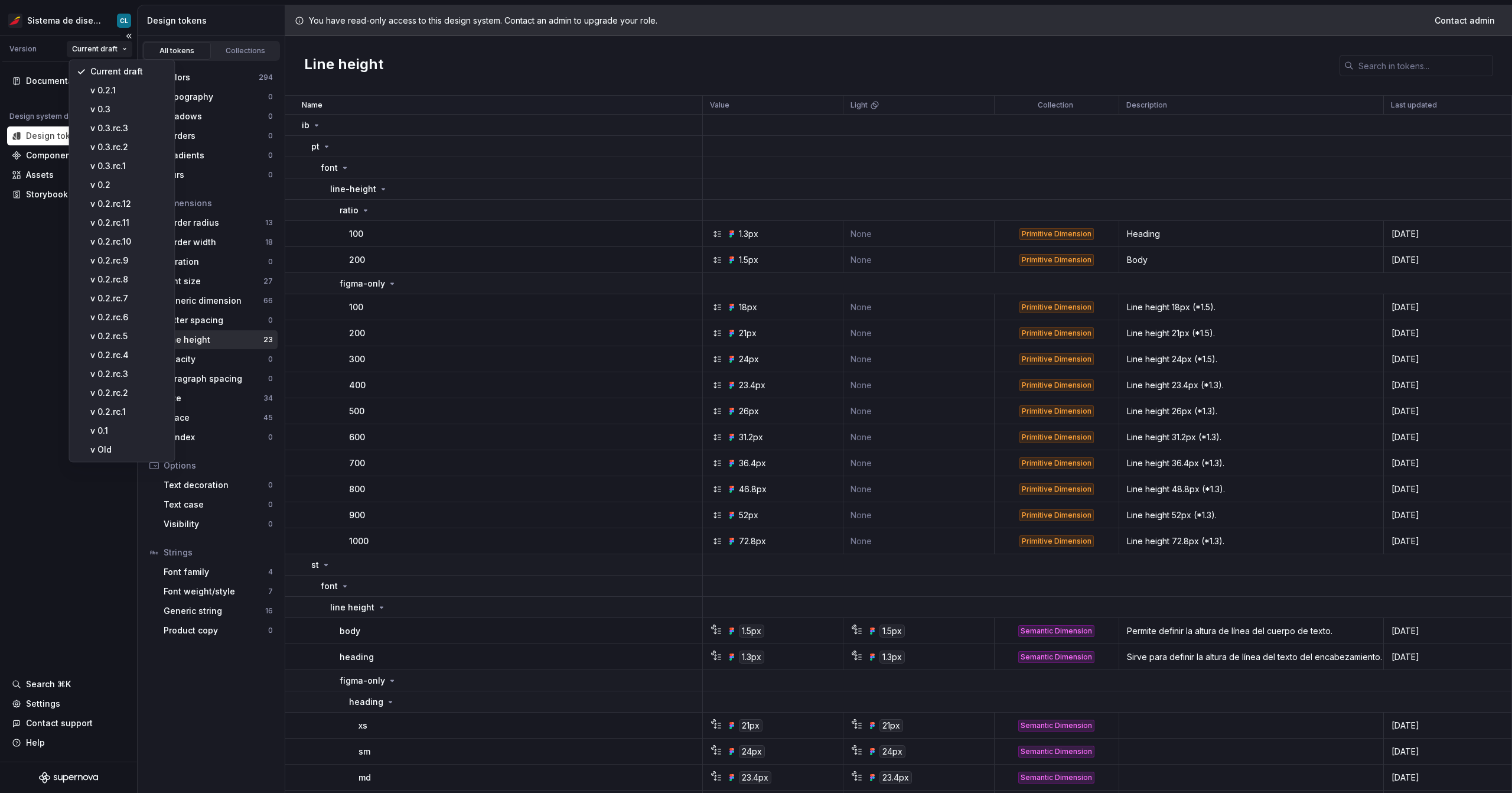
click at [120, 56] on html "Sistema de diseño Iberia CL Version Current draft Documentation Design system d…" at bounding box center [756, 396] width 1512 height 793
click at [123, 89] on div "v 0.2.1" at bounding box center [129, 90] width 77 height 12
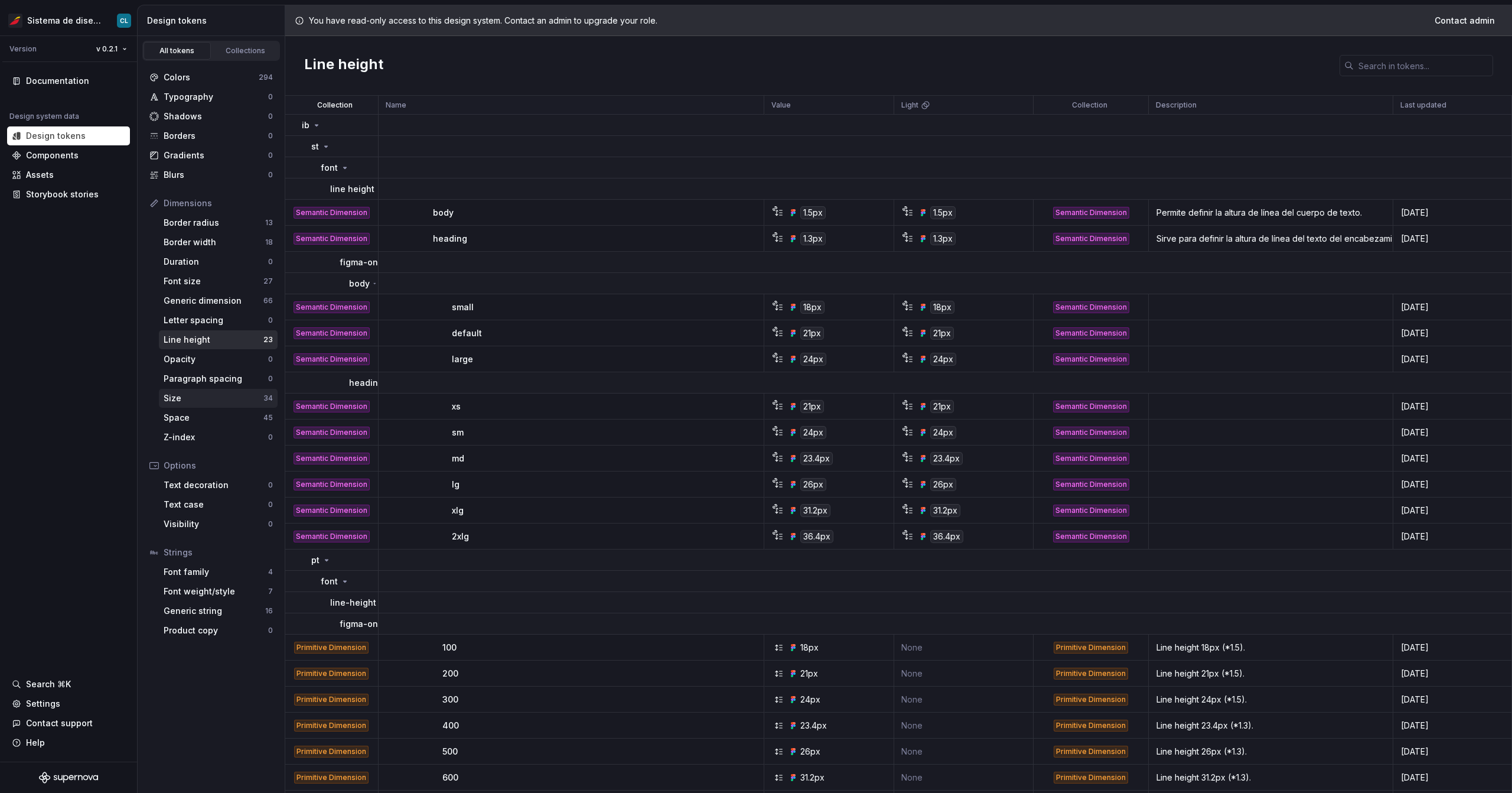
click at [218, 394] on div "Size" at bounding box center [213, 398] width 100 height 12
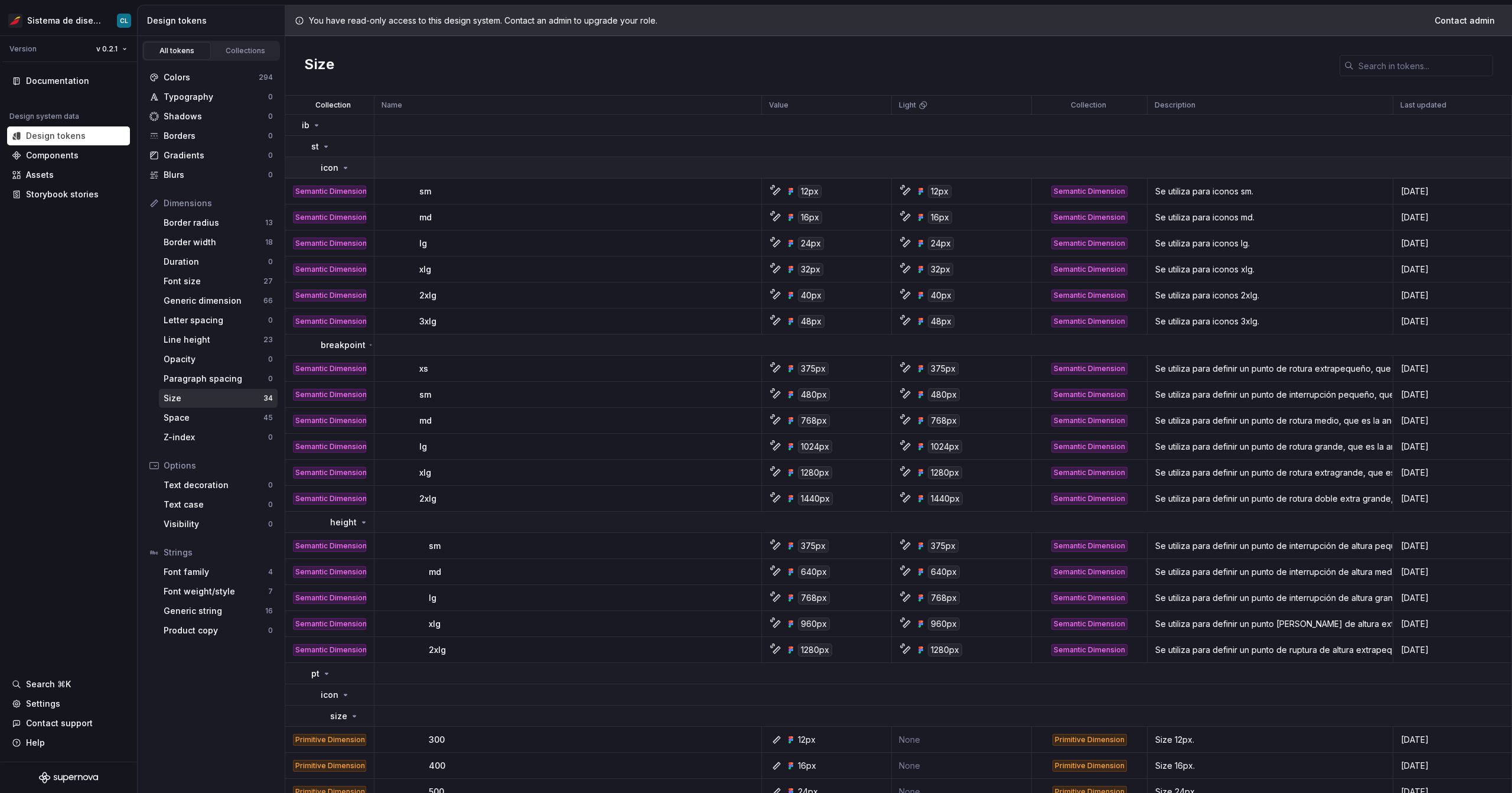
click at [341, 171] on icon at bounding box center [345, 168] width 9 height 9
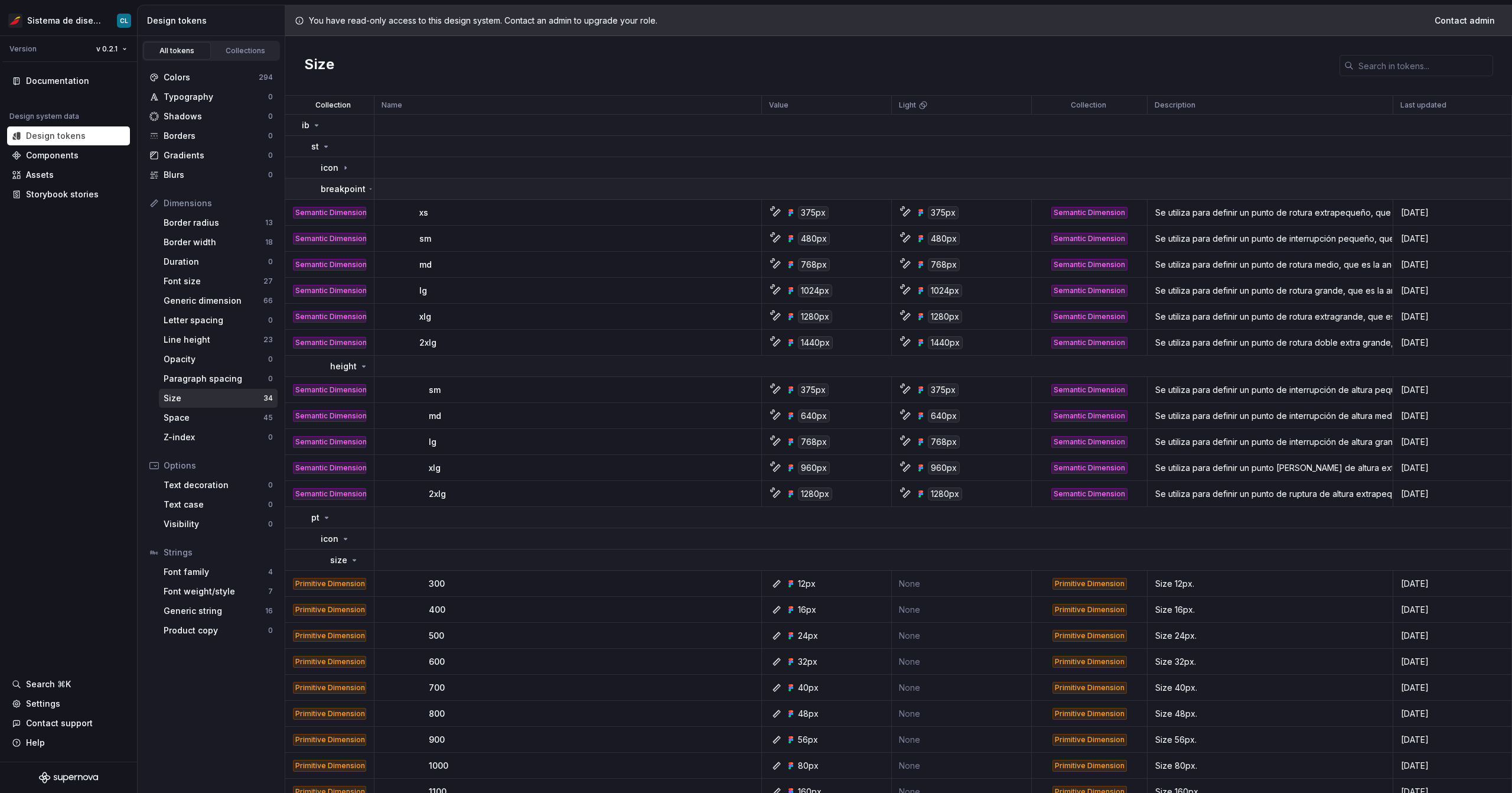
click at [339, 189] on p "breakpoint" at bounding box center [343, 189] width 45 height 12
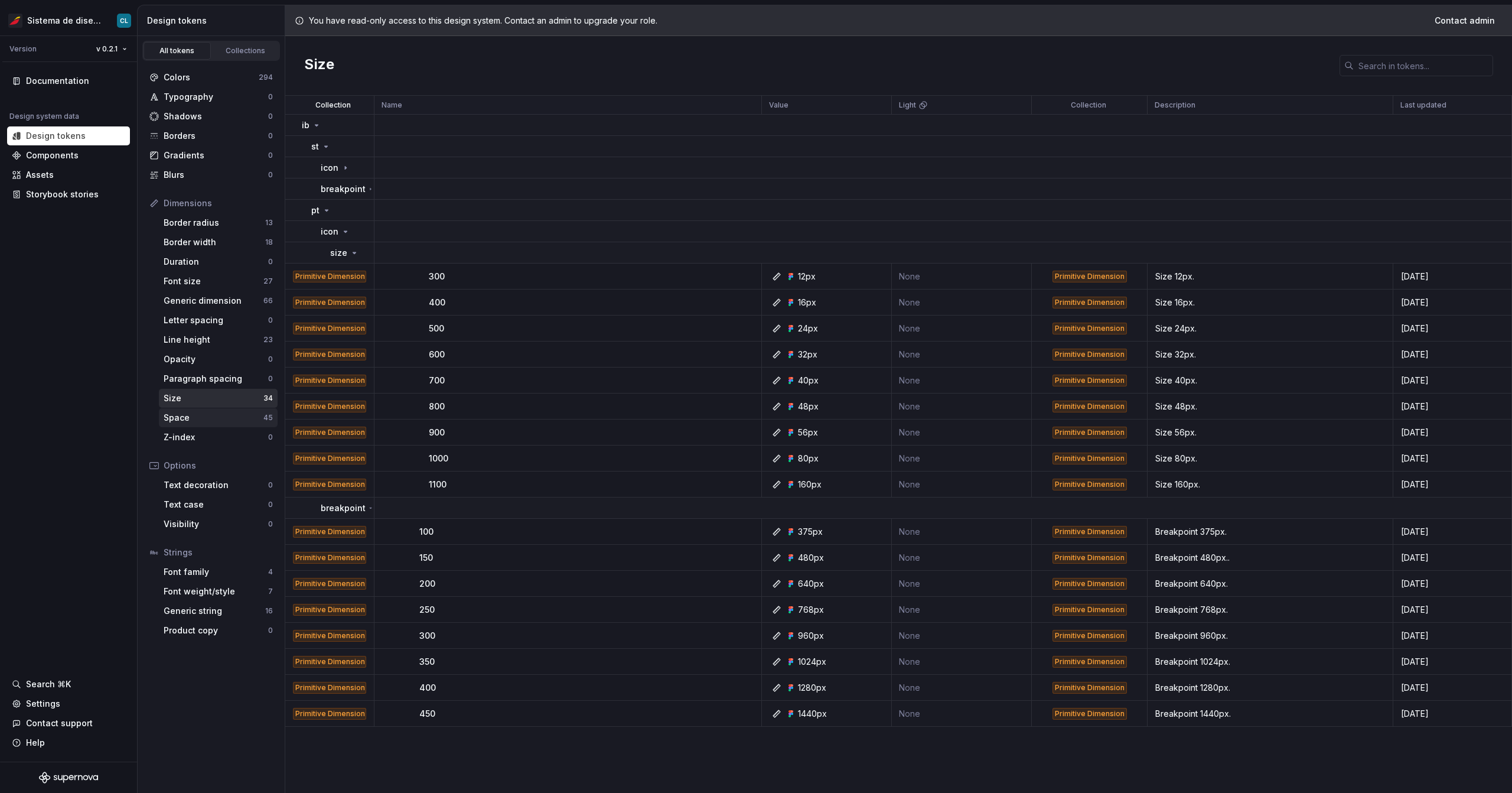
click at [184, 423] on div "Space" at bounding box center [213, 417] width 100 height 12
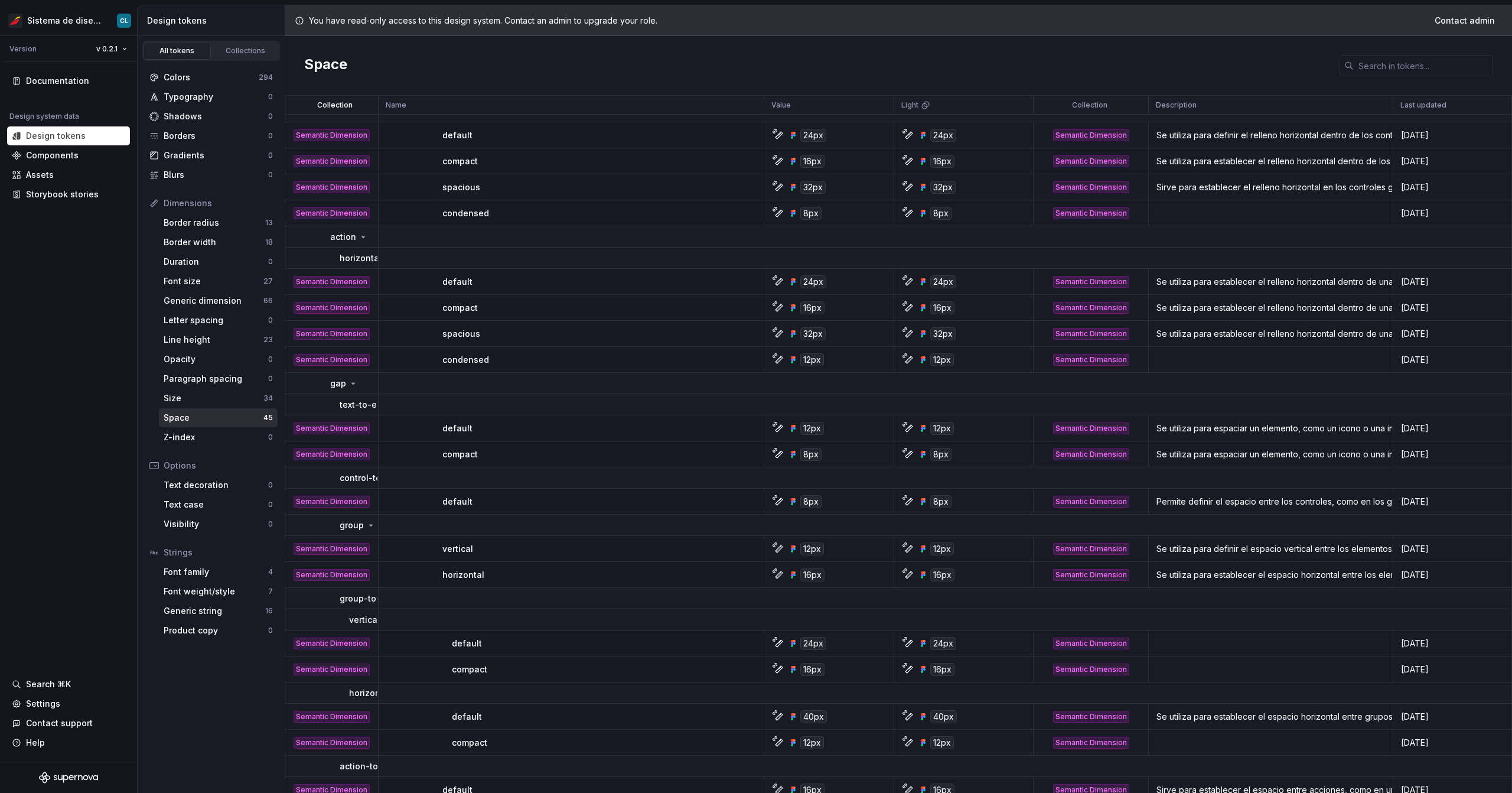
scroll to position [617, 0]
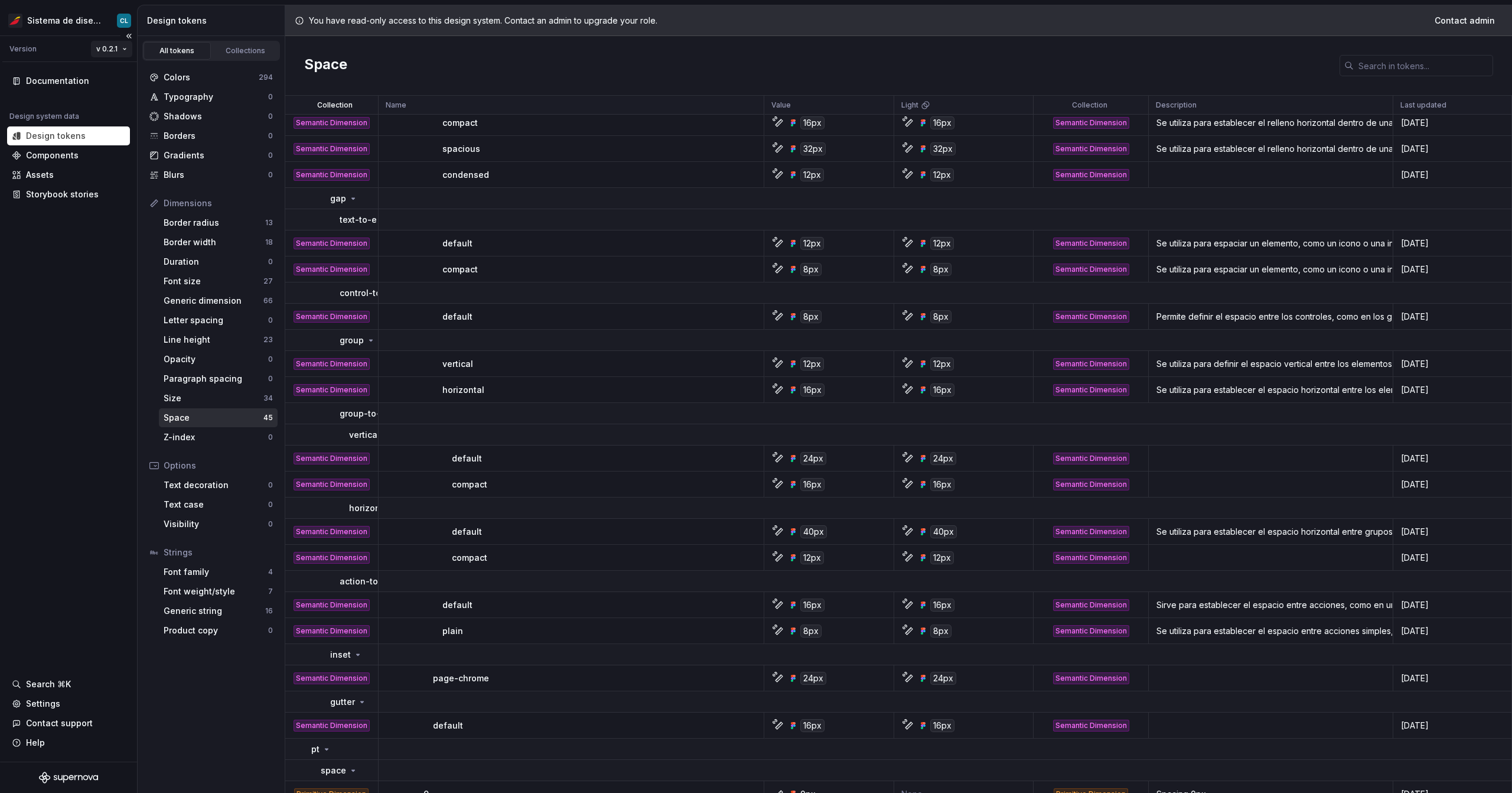
click at [117, 51] on html "Sistema de diseño Iberia CL Version v 0.2.1 Documentation Design system data De…" at bounding box center [756, 396] width 1512 height 793
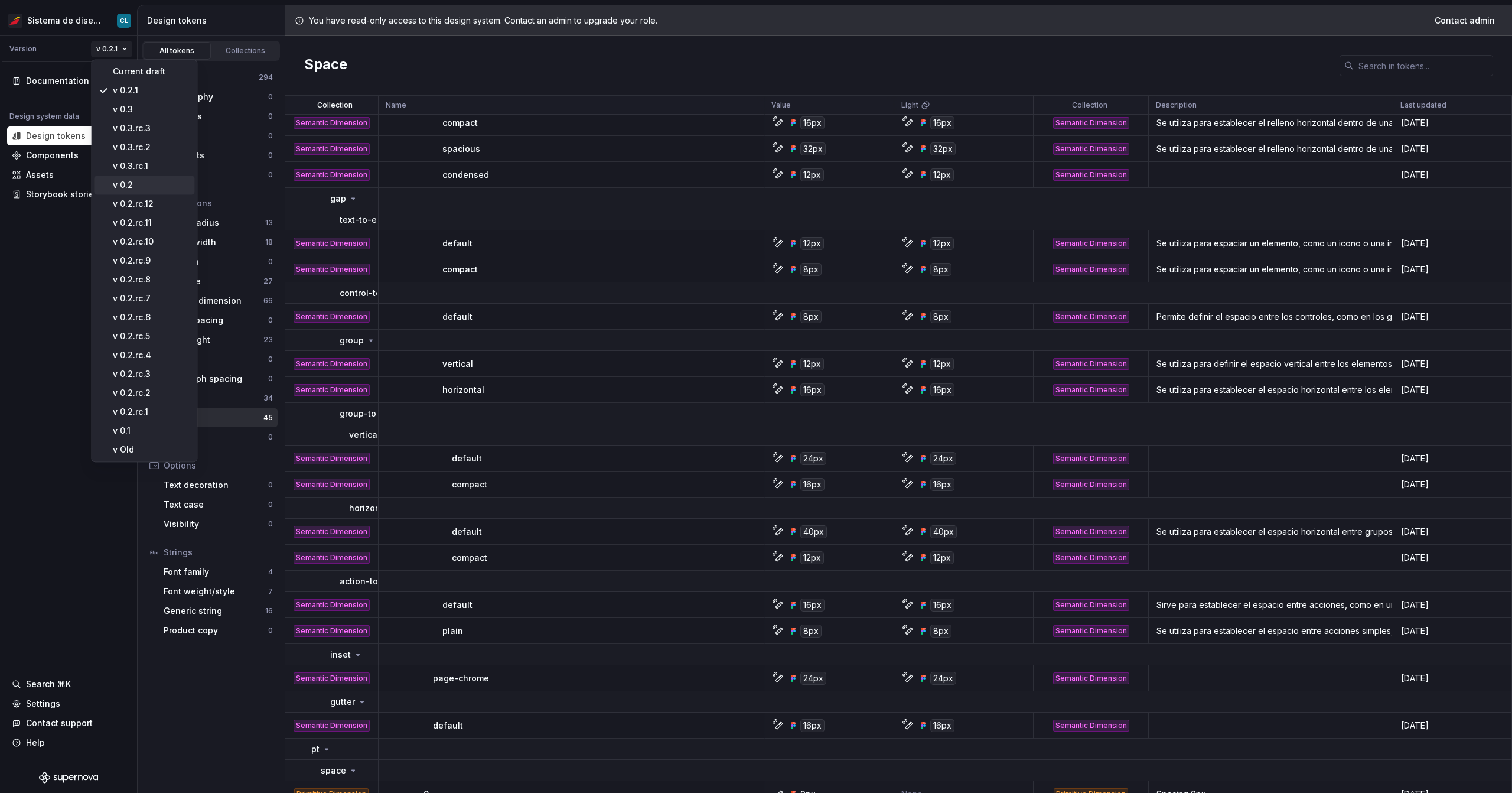
click at [127, 189] on div "v 0.2" at bounding box center [151, 185] width 77 height 12
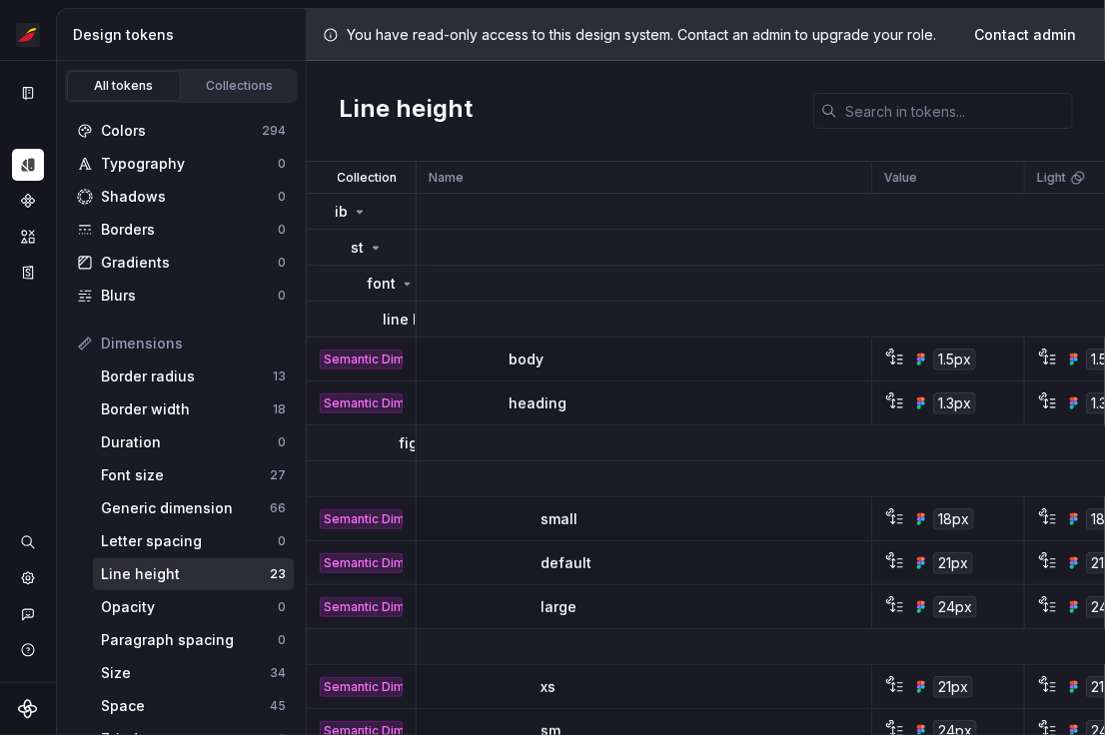
click at [56, 50] on div "Sistema de diseño Iberia CL Design system data Design tokens All tokens Collect…" at bounding box center [552, 367] width 1105 height 735
click at [51, 54] on button "Expand sidebar" at bounding box center [42, 61] width 28 height 28
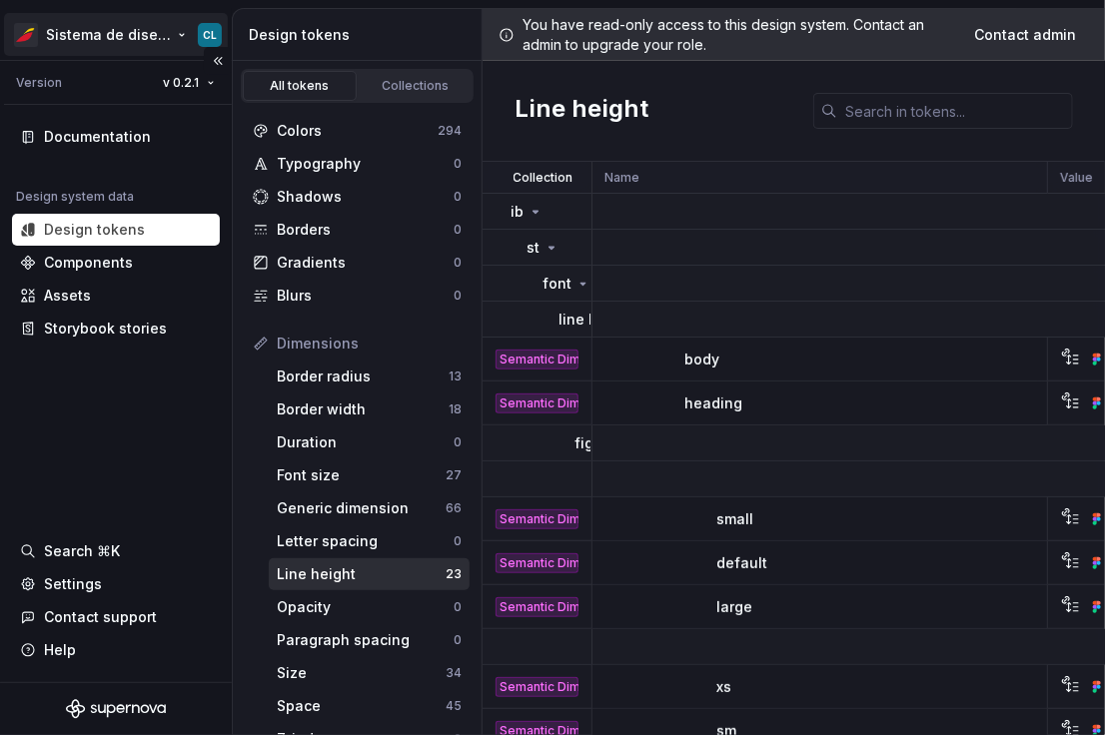
click at [167, 35] on html "Sistema de diseño Iberia CL Version v 0.2.1 Documentation Design system data De…" at bounding box center [552, 367] width 1105 height 735
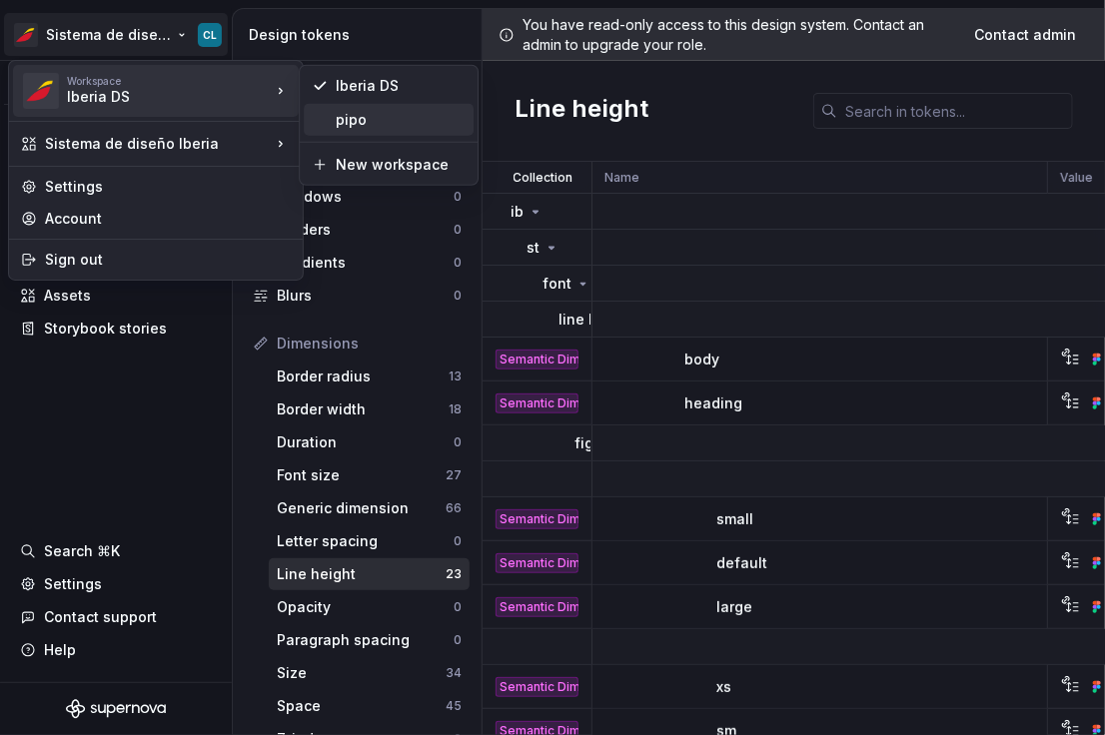
click at [373, 135] on div "pipo" at bounding box center [389, 120] width 170 height 32
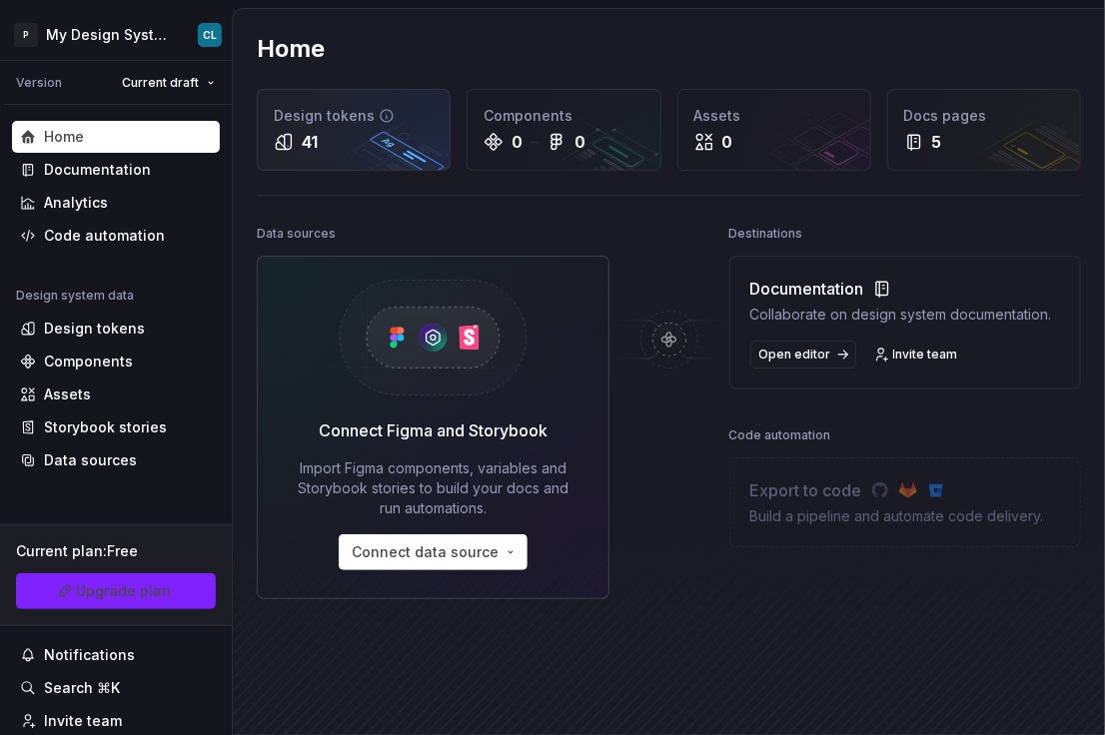
click at [348, 134] on div "41" at bounding box center [354, 142] width 160 height 24
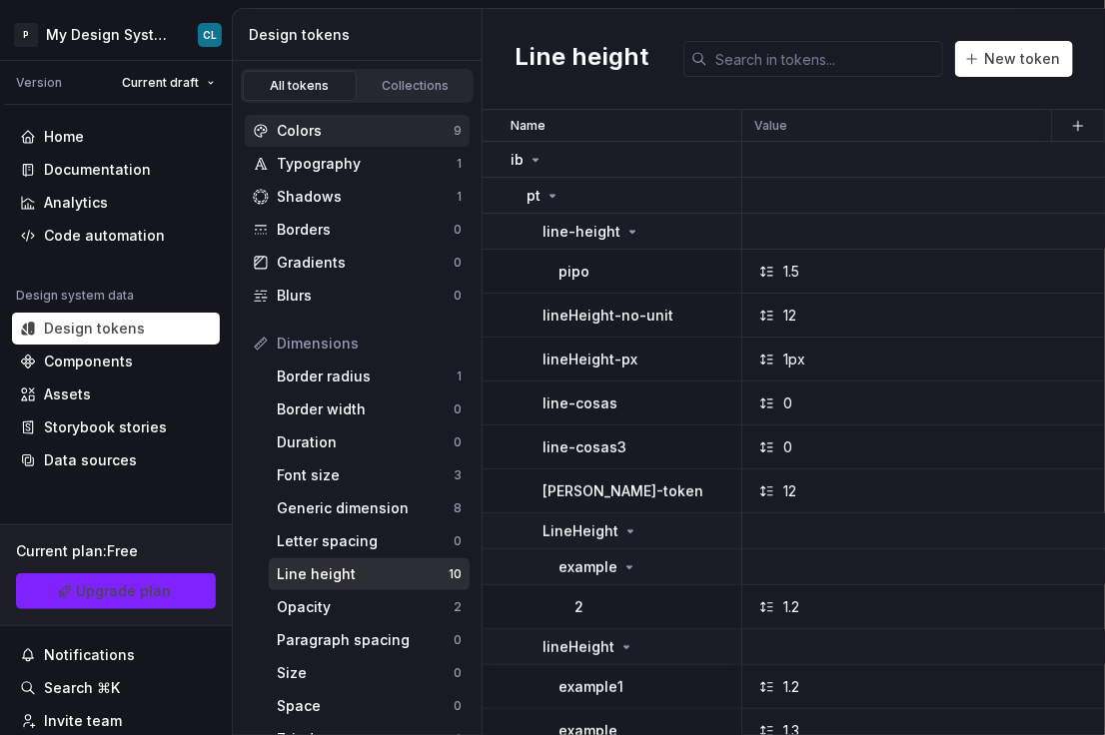
click at [327, 141] on div "Colors 9" at bounding box center [357, 131] width 225 height 32
